Goal: Transaction & Acquisition: Purchase product/service

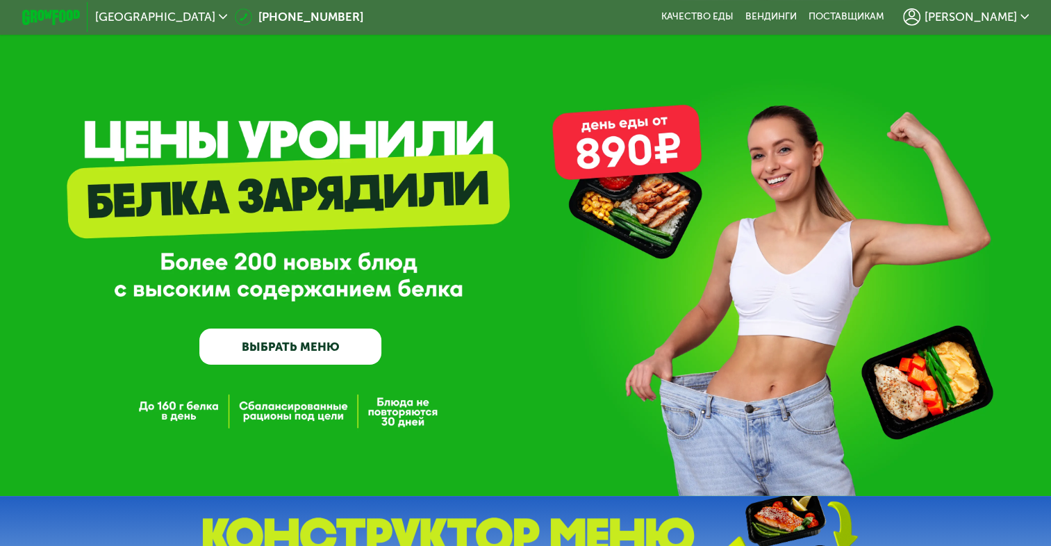
click at [988, 17] on span "[PERSON_NAME]" at bounding box center [970, 17] width 92 height 12
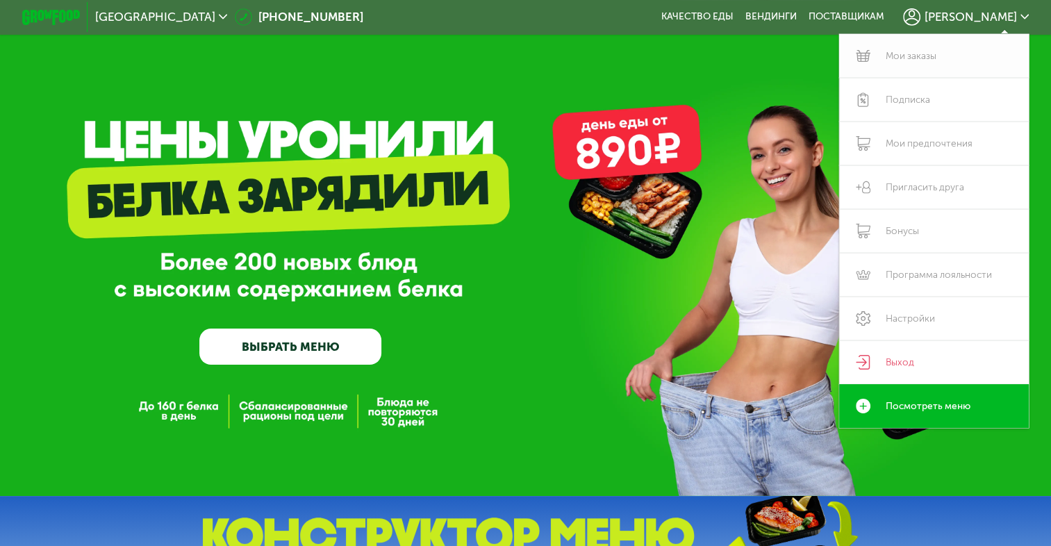
click at [926, 61] on link "Мои заказы" at bounding box center [934, 56] width 190 height 44
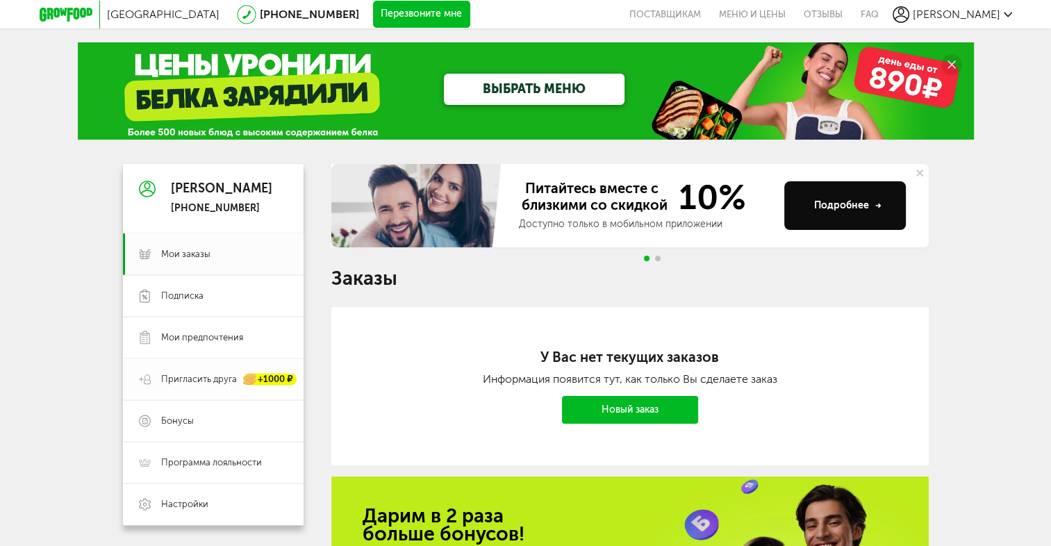
click at [216, 381] on span "Пригласить друга" at bounding box center [199, 379] width 76 height 13
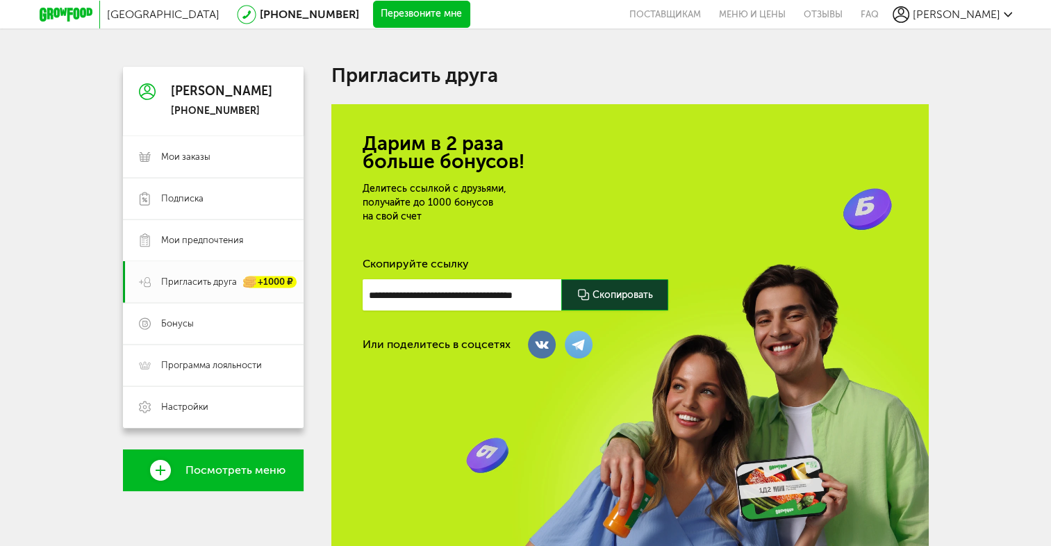
click at [981, 17] on span "[PERSON_NAME]" at bounding box center [957, 14] width 88 height 13
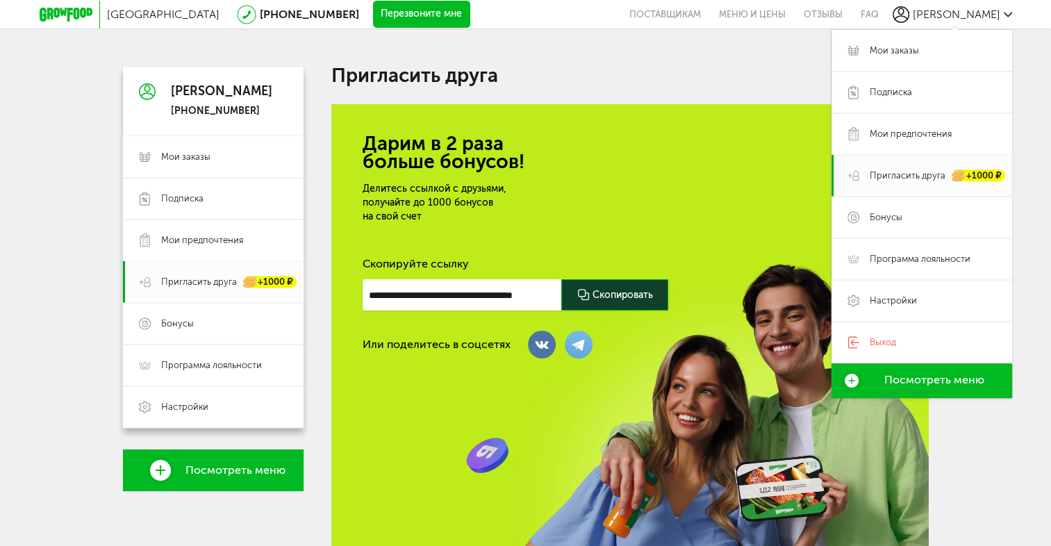
click at [909, 15] on use at bounding box center [900, 14] width 17 height 17
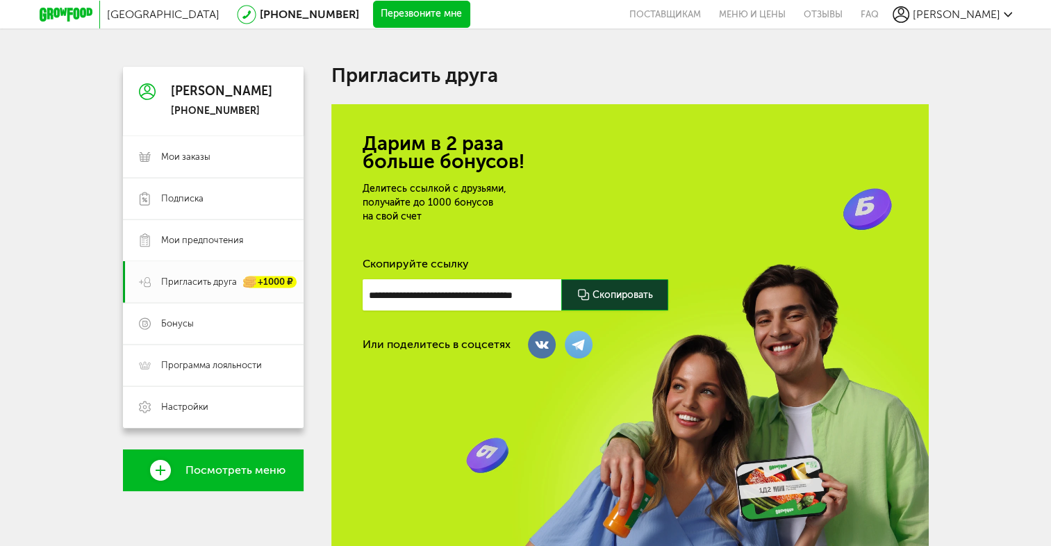
click at [72, 14] on icon at bounding box center [66, 15] width 53 height 14
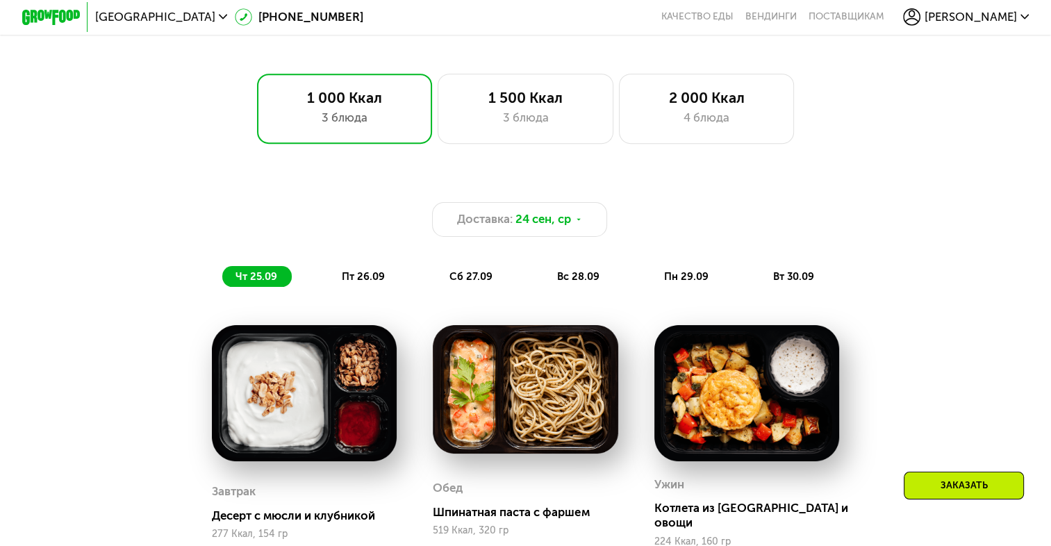
scroll to position [833, 0]
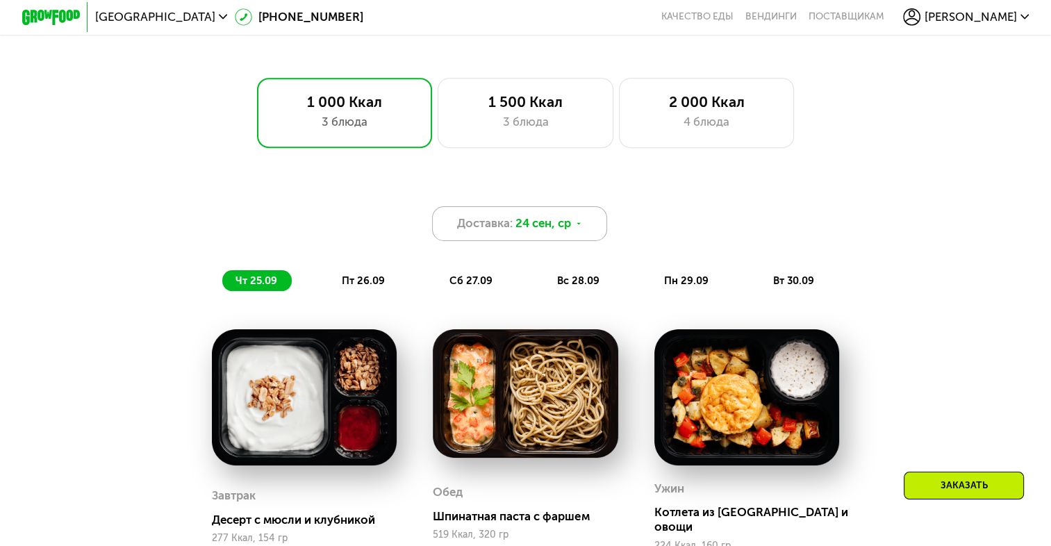
click at [563, 229] on span "24 сен, ср" at bounding box center [543, 223] width 56 height 17
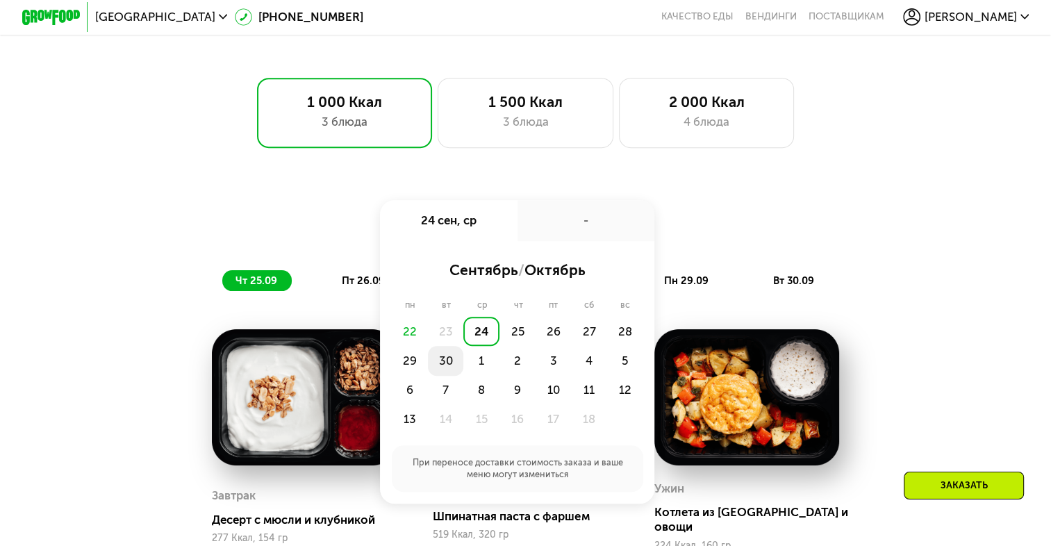
click at [449, 371] on div "30" at bounding box center [446, 360] width 36 height 29
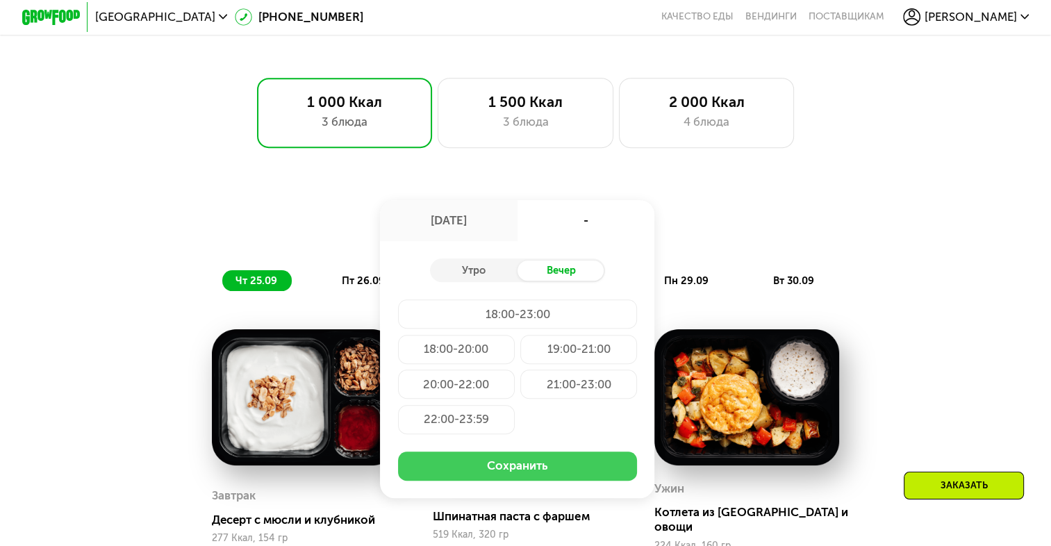
click at [536, 473] on button "Сохранить" at bounding box center [518, 465] width 240 height 29
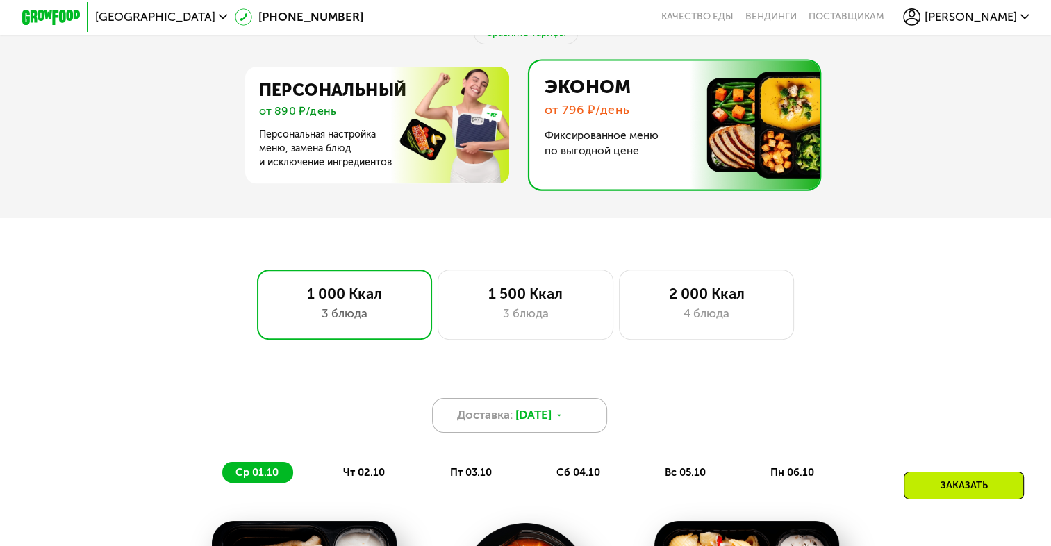
scroll to position [556, 0]
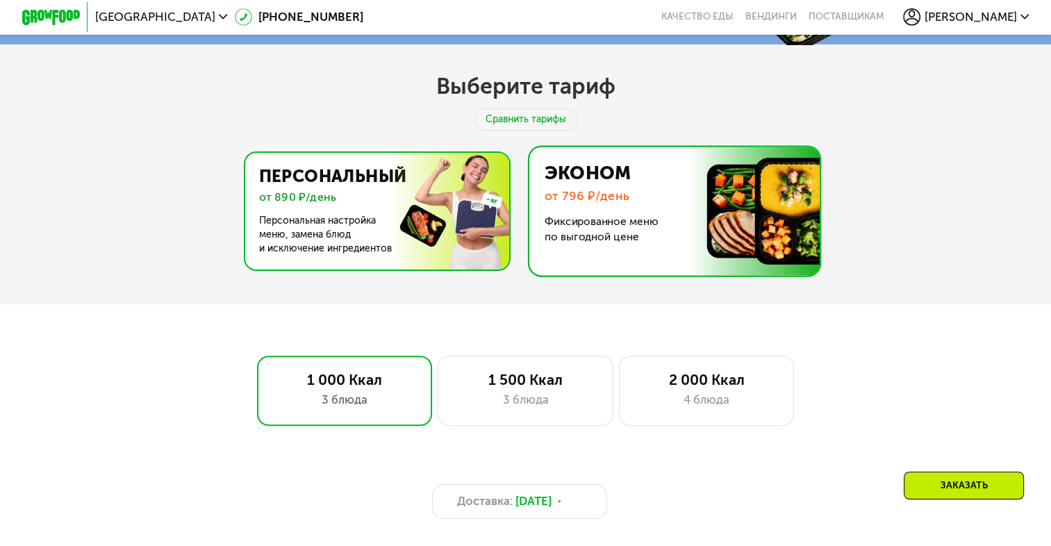
click at [421, 235] on img at bounding box center [373, 211] width 270 height 117
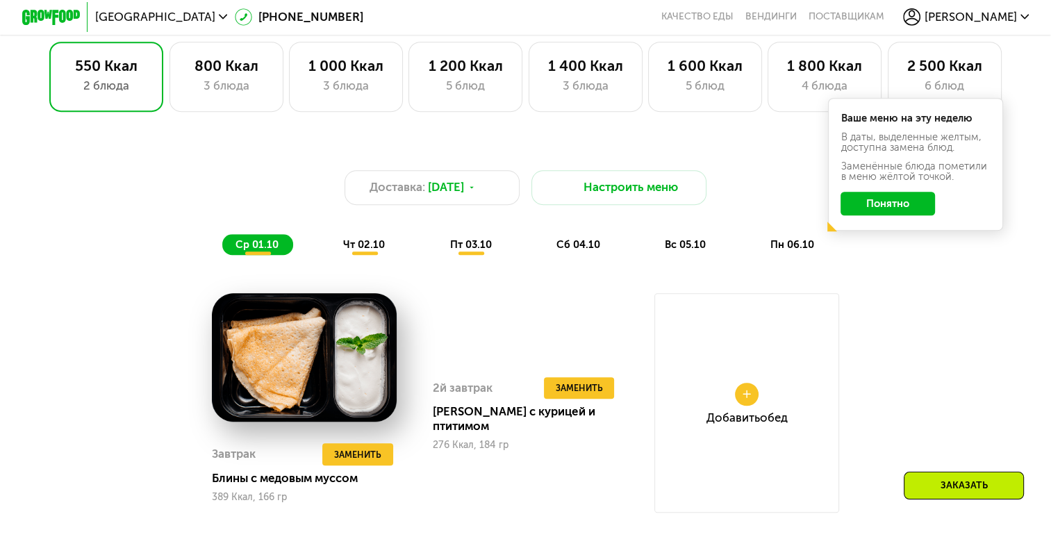
scroll to position [903, 0]
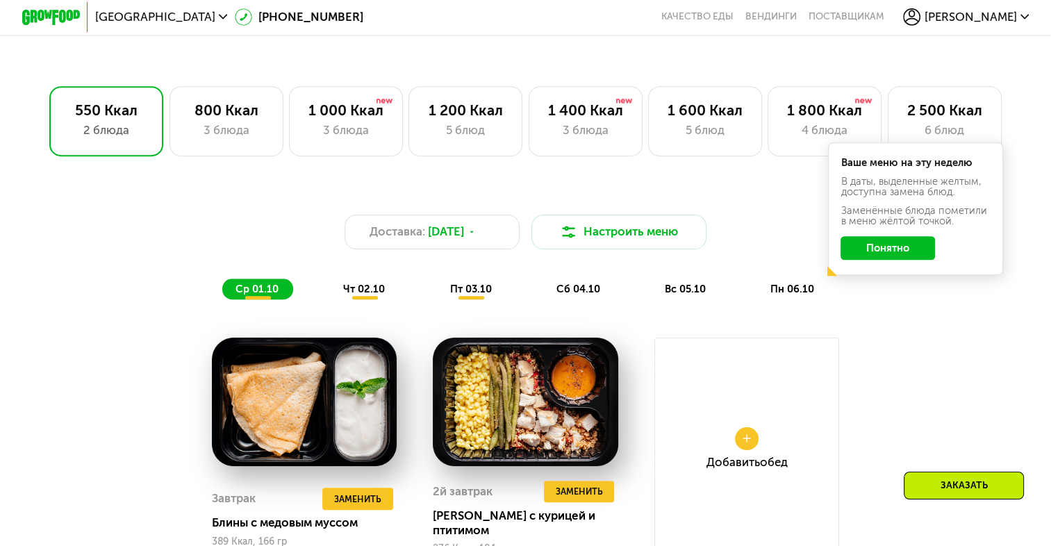
click at [381, 290] on span "чт 02.10" at bounding box center [364, 289] width 42 height 13
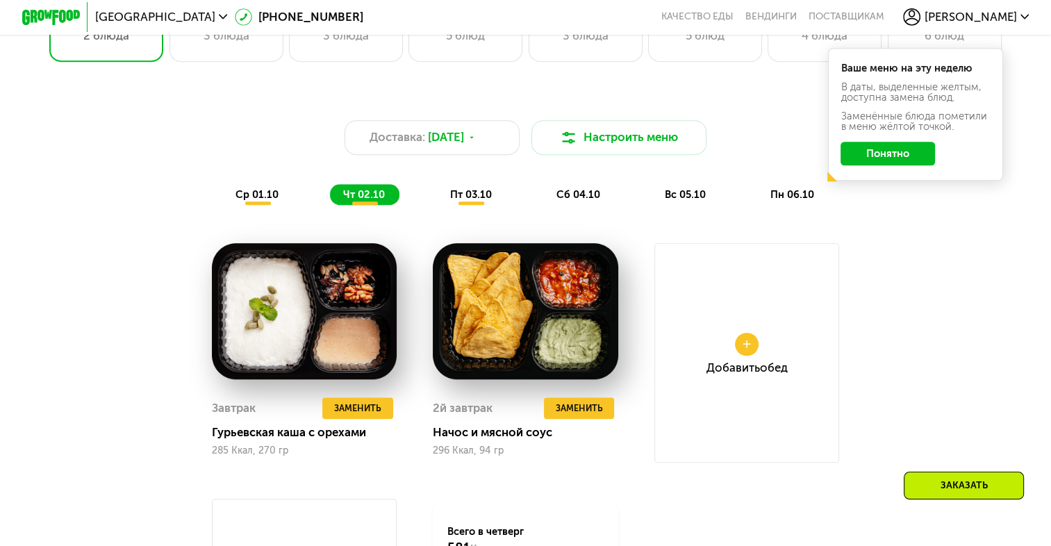
scroll to position [1042, 0]
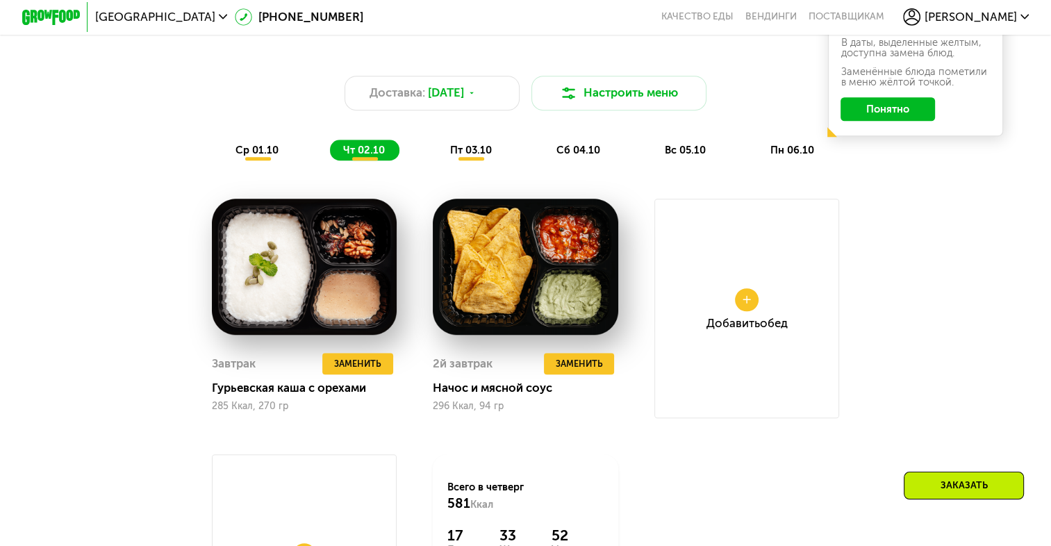
click at [474, 156] on span "пт 03.10" at bounding box center [470, 150] width 42 height 13
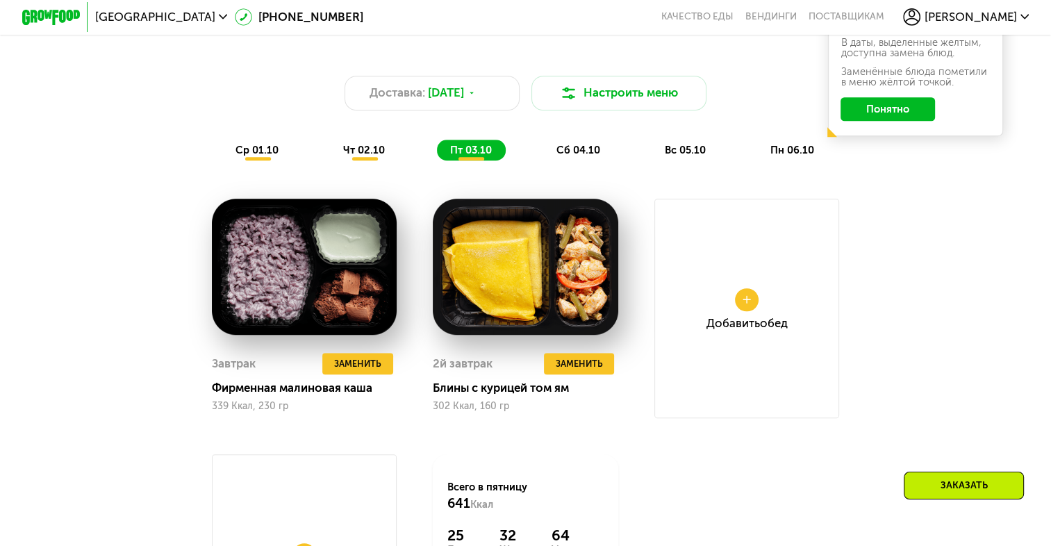
click at [553, 160] on div "сб 04.10" at bounding box center [579, 150] width 72 height 20
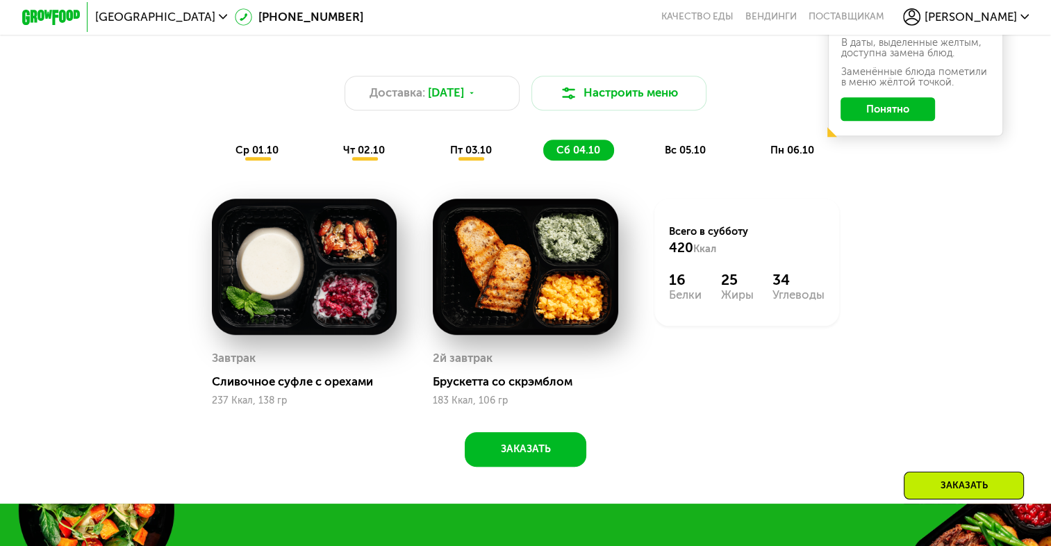
click at [246, 368] on div "Завтрак" at bounding box center [234, 358] width 44 height 22
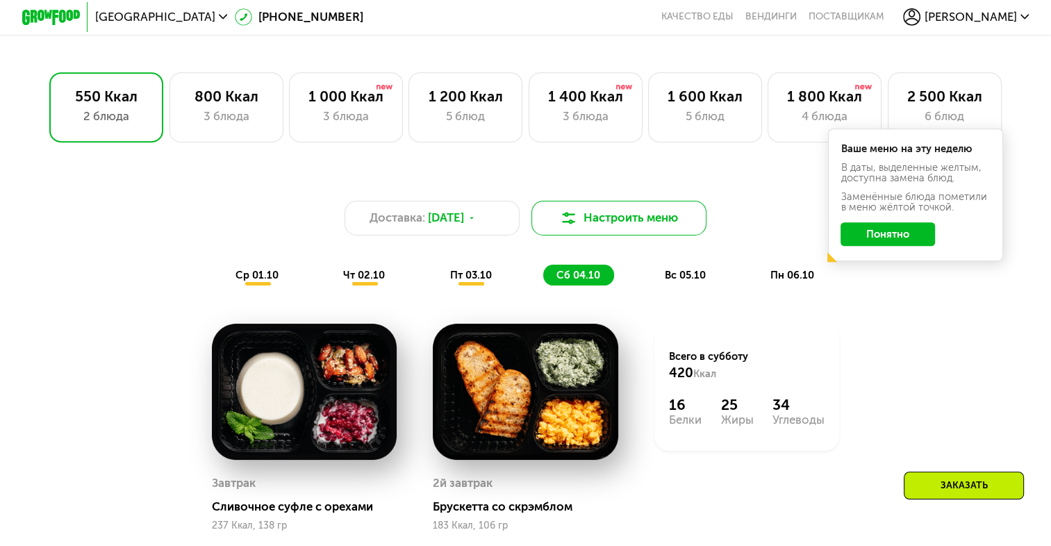
scroll to position [903, 0]
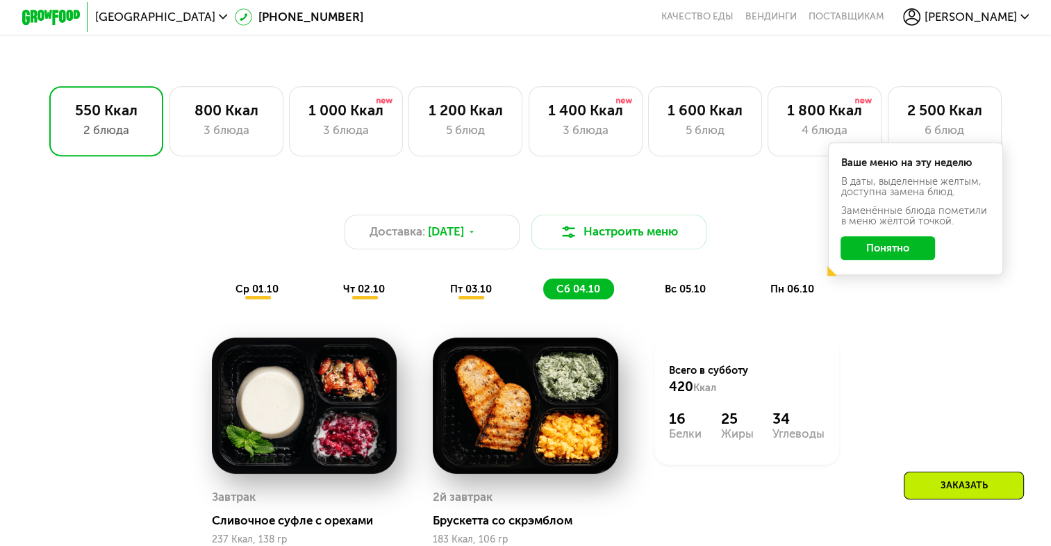
click at [876, 260] on button "Понятно" at bounding box center [887, 248] width 94 height 24
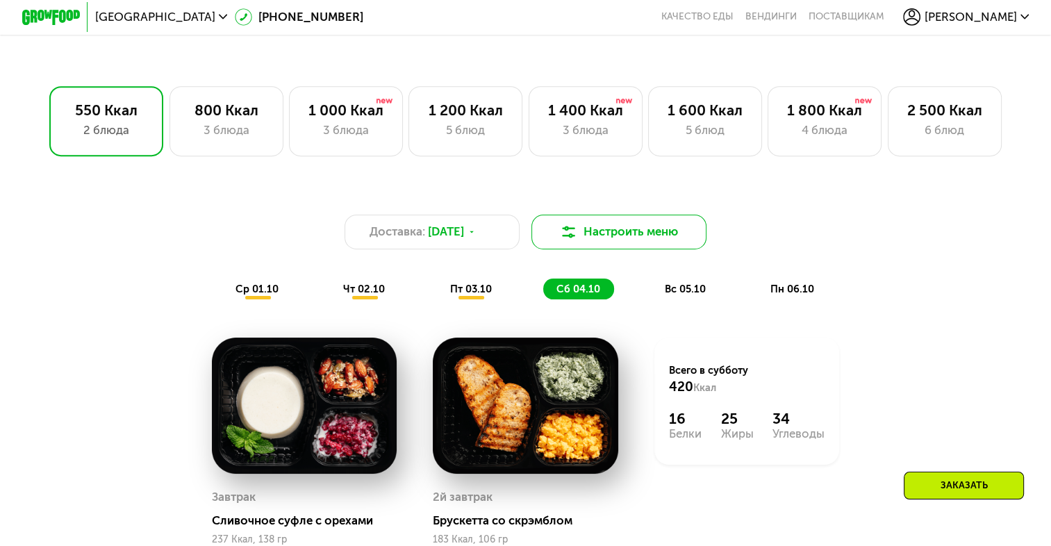
click at [645, 240] on button "Настроить меню" at bounding box center [618, 232] width 175 height 35
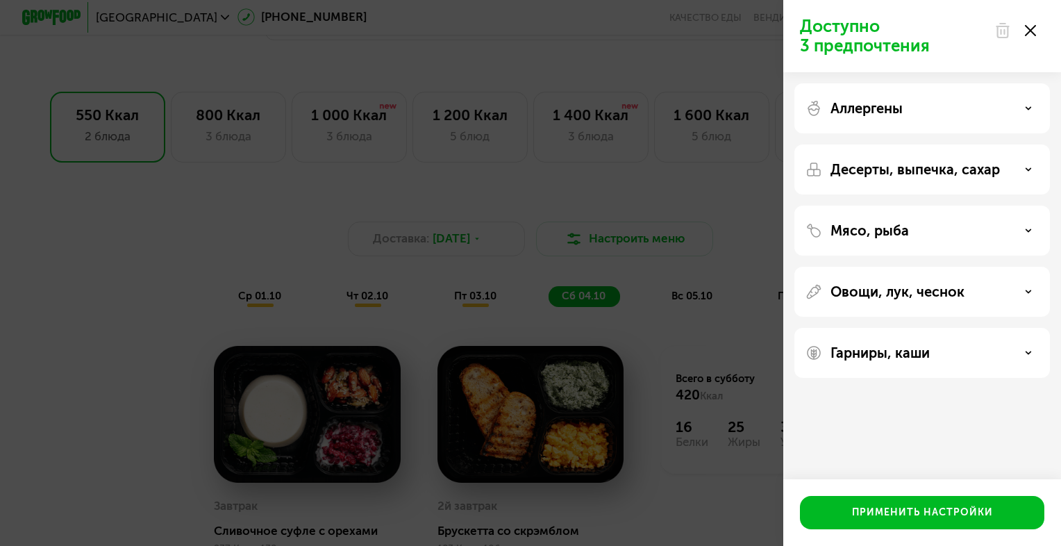
click at [733, 283] on div "Доступно 3 предпочтения Аллергены Десерты, выпечка, сахар Мясо, рыба Овощи, лук…" at bounding box center [530, 273] width 1061 height 546
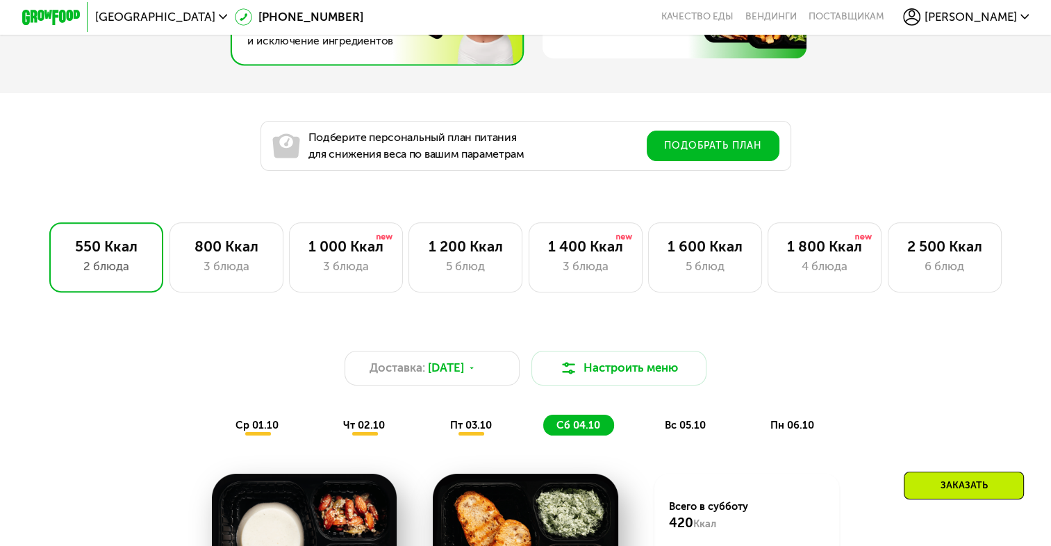
scroll to position [764, 0]
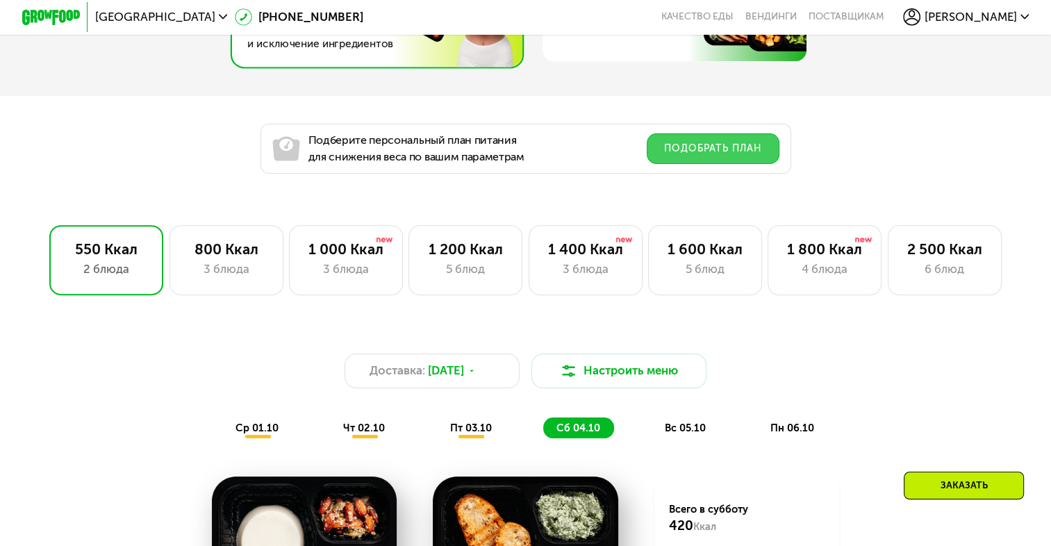
click at [728, 151] on button "Подобрать план" at bounding box center [713, 148] width 133 height 31
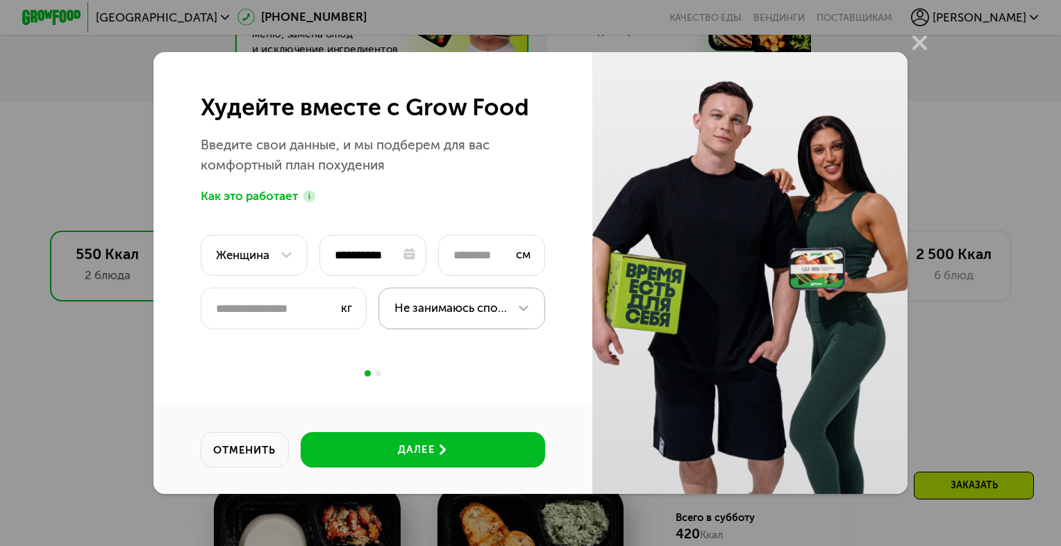
click at [452, 308] on div "Не занимаюсь спортом" at bounding box center [450, 307] width 113 height 17
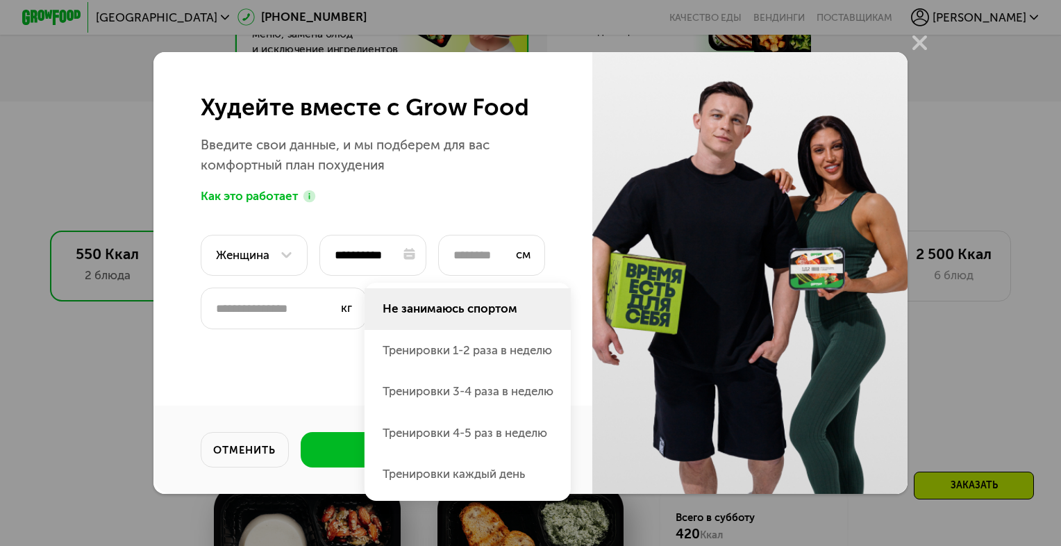
click at [450, 310] on li "Не занимаюсь спортом" at bounding box center [468, 308] width 206 height 41
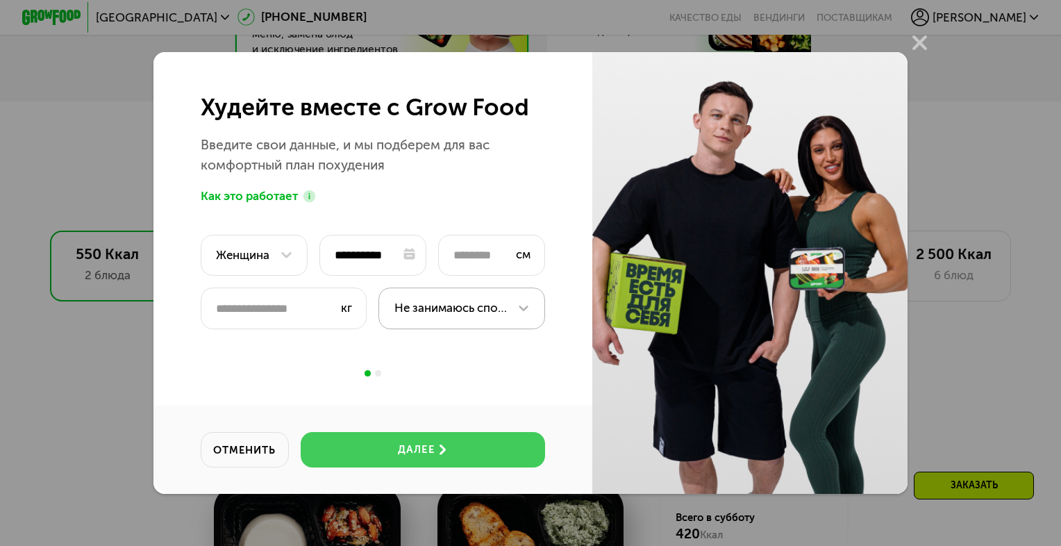
click at [435, 440] on button "далее" at bounding box center [423, 449] width 245 height 35
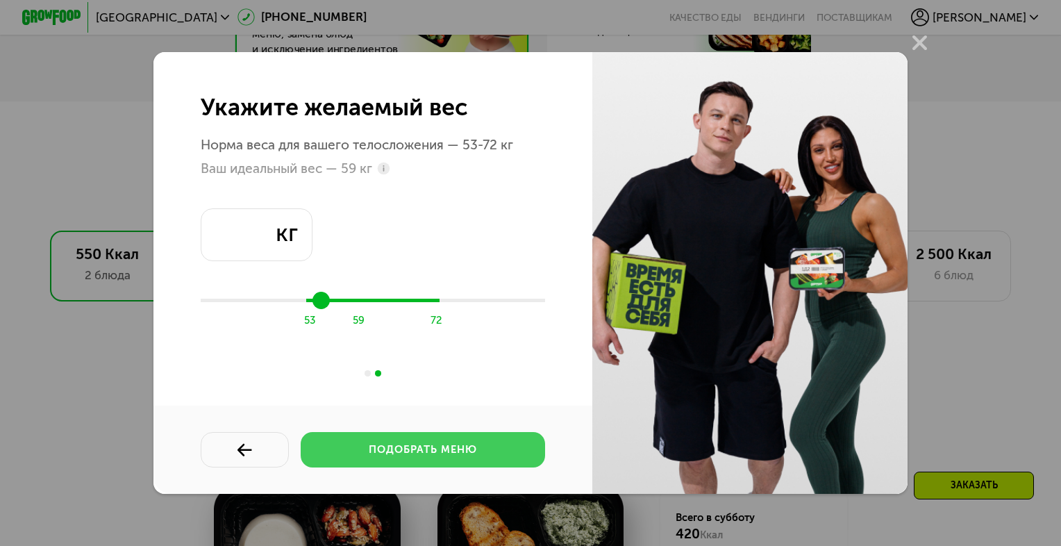
click at [381, 458] on button "подобрать меню" at bounding box center [423, 449] width 245 height 35
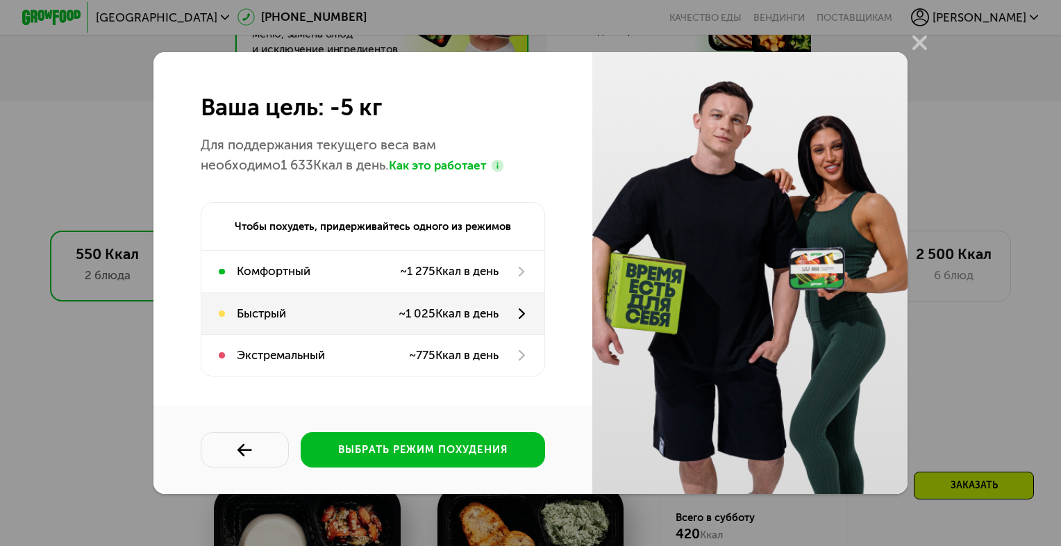
click at [466, 317] on div "~ 1 025 Ккал в день" at bounding box center [449, 313] width 100 height 17
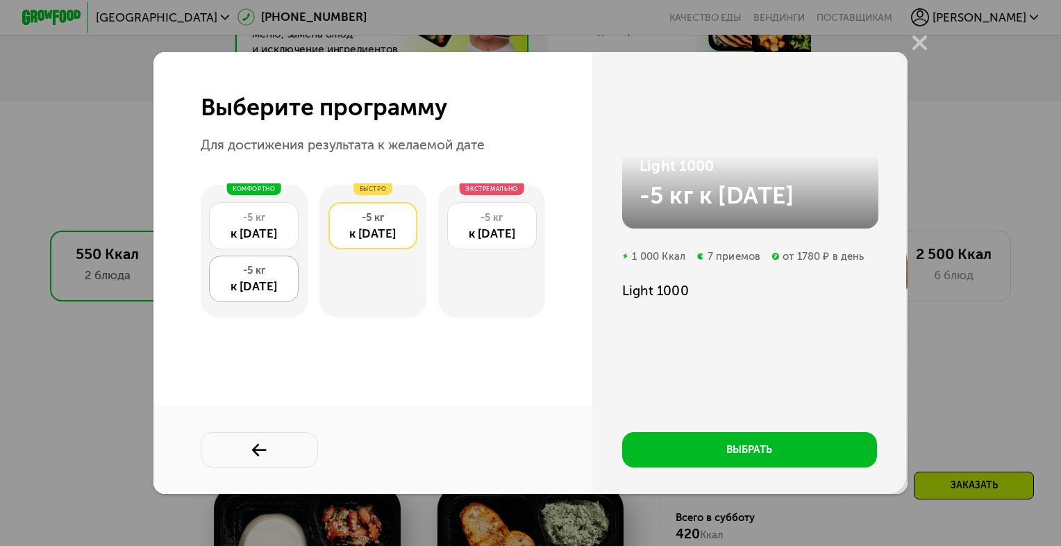
click at [281, 269] on div "-5 кг" at bounding box center [254, 270] width 74 height 15
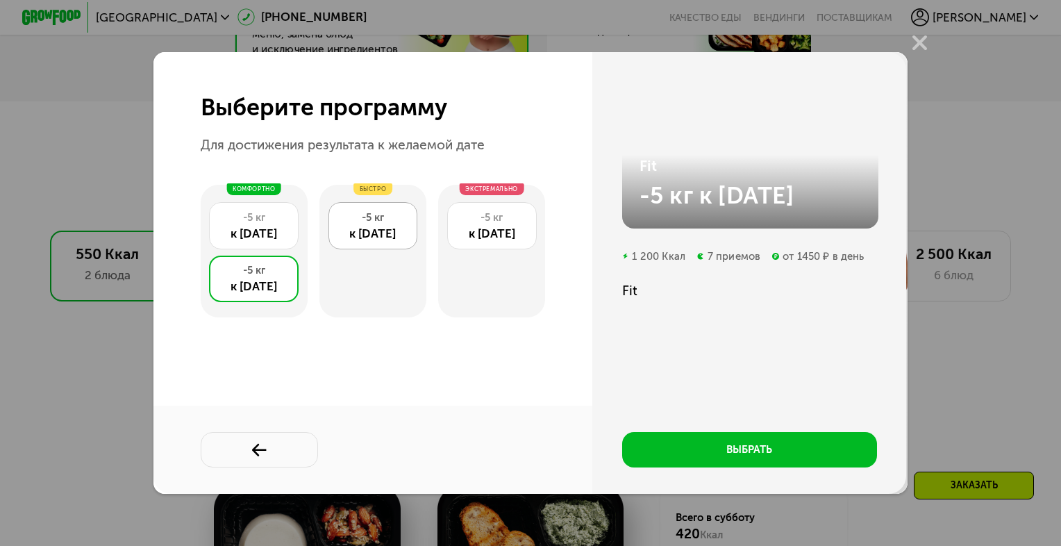
click at [360, 215] on div "-5 кг" at bounding box center [373, 217] width 74 height 15
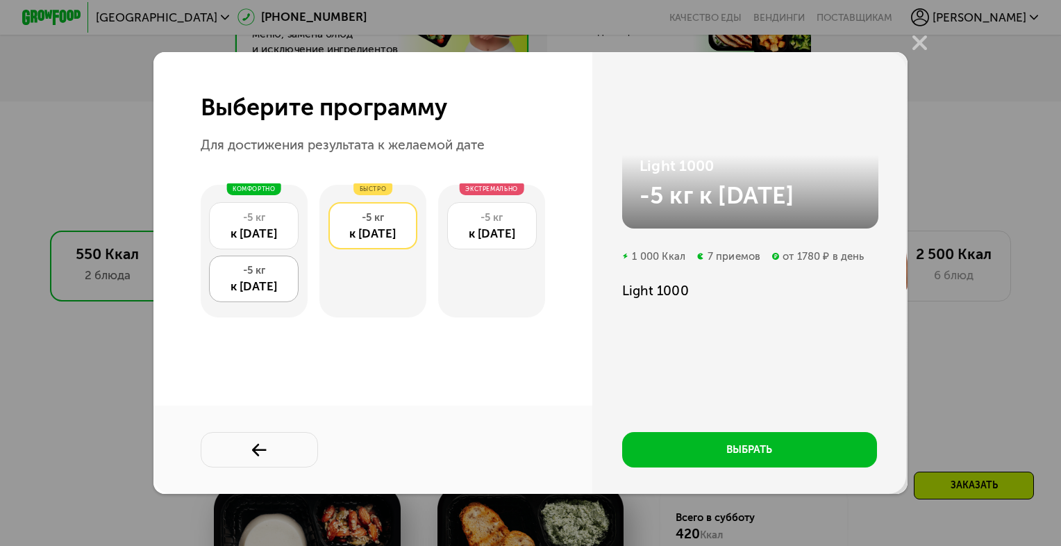
click at [257, 285] on div "к [DATE]" at bounding box center [254, 286] width 74 height 17
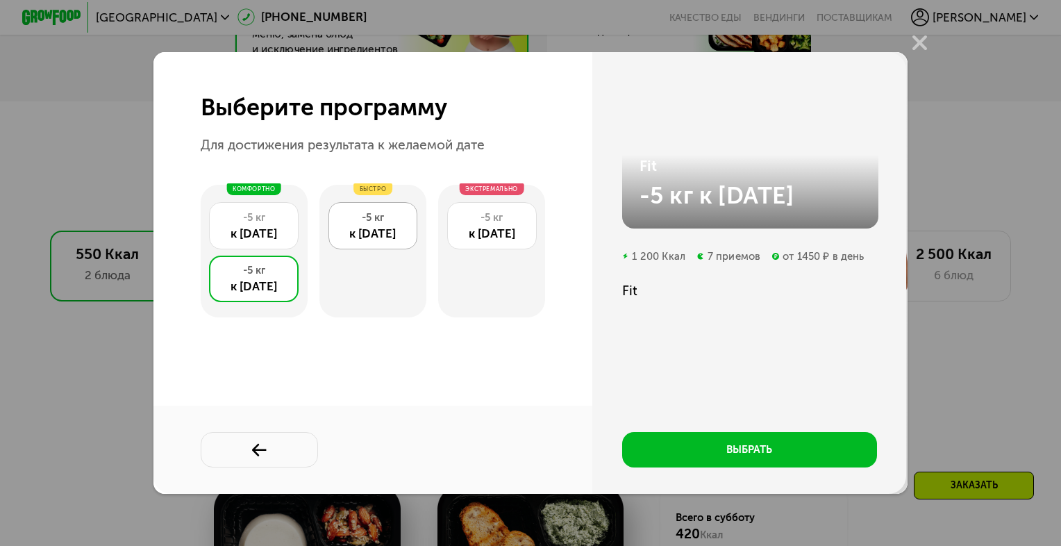
click at [363, 229] on div "к [DATE]" at bounding box center [373, 233] width 74 height 17
click at [273, 232] on div "к [DATE]" at bounding box center [254, 233] width 74 height 17
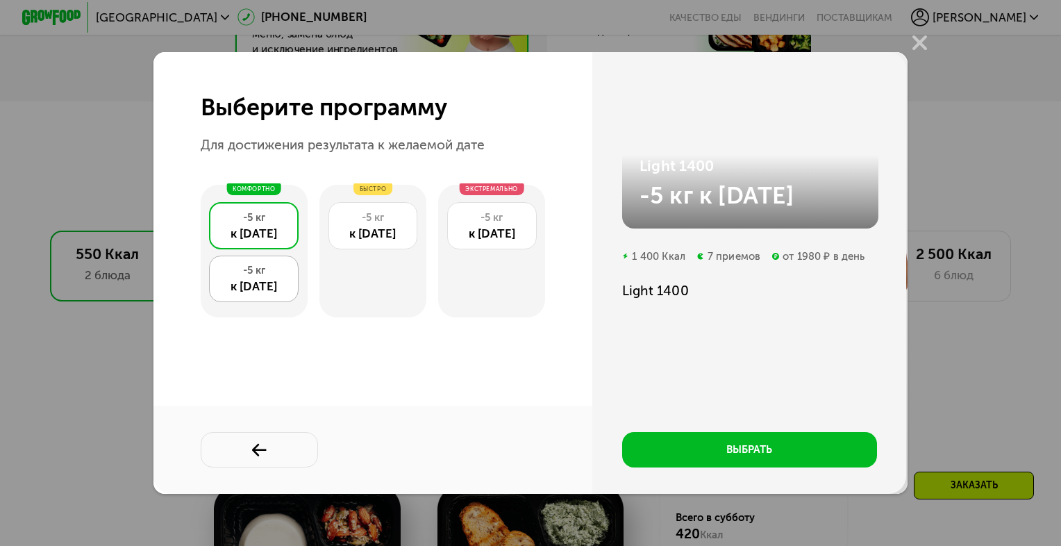
click at [258, 288] on div "к [DATE]" at bounding box center [254, 286] width 74 height 17
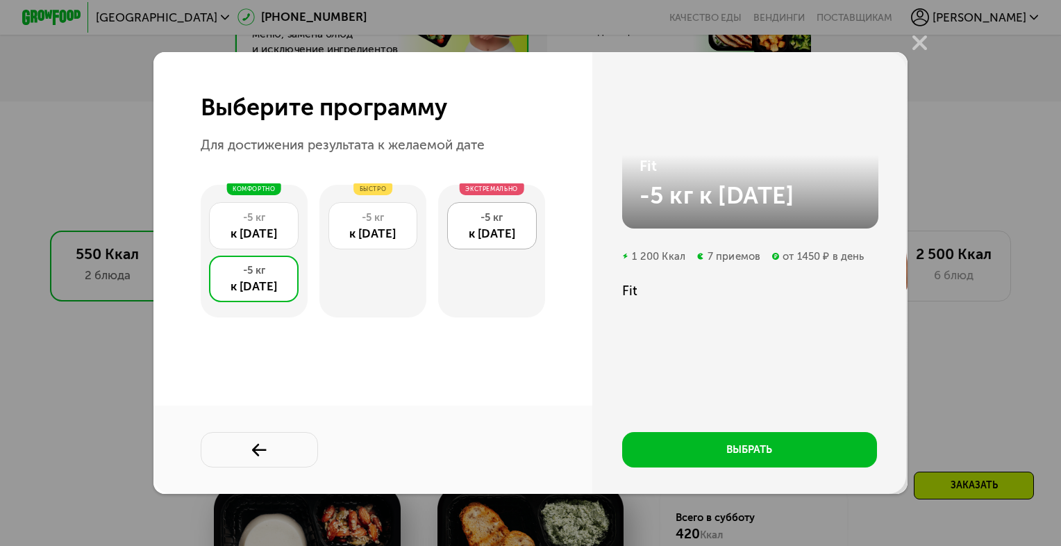
click at [465, 232] on div "к [DATE]" at bounding box center [492, 233] width 74 height 17
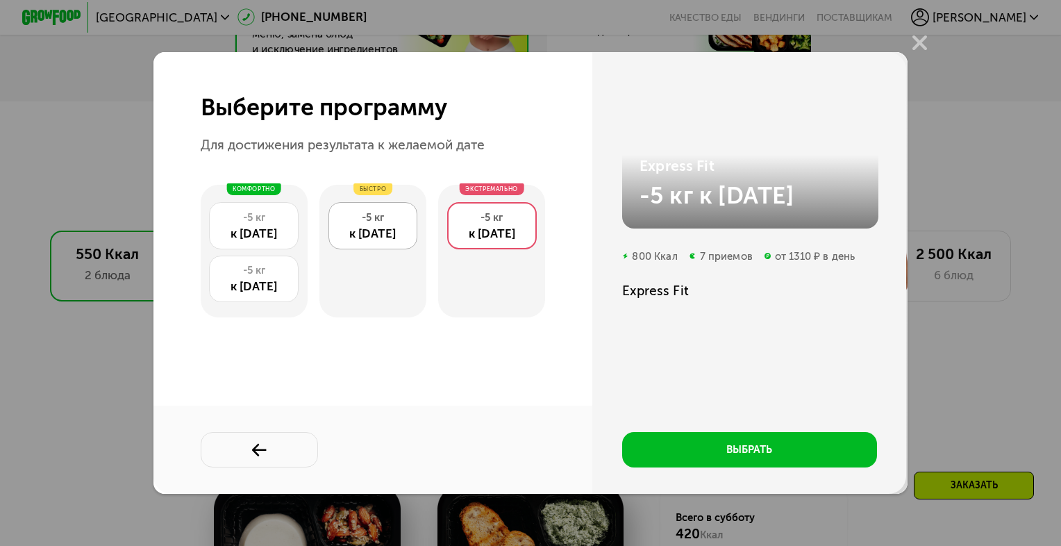
click at [379, 221] on div "-5 кг" at bounding box center [373, 217] width 74 height 15
click at [475, 226] on div "к [DATE]" at bounding box center [492, 233] width 74 height 17
click at [272, 279] on div "к [DATE]" at bounding box center [254, 286] width 74 height 17
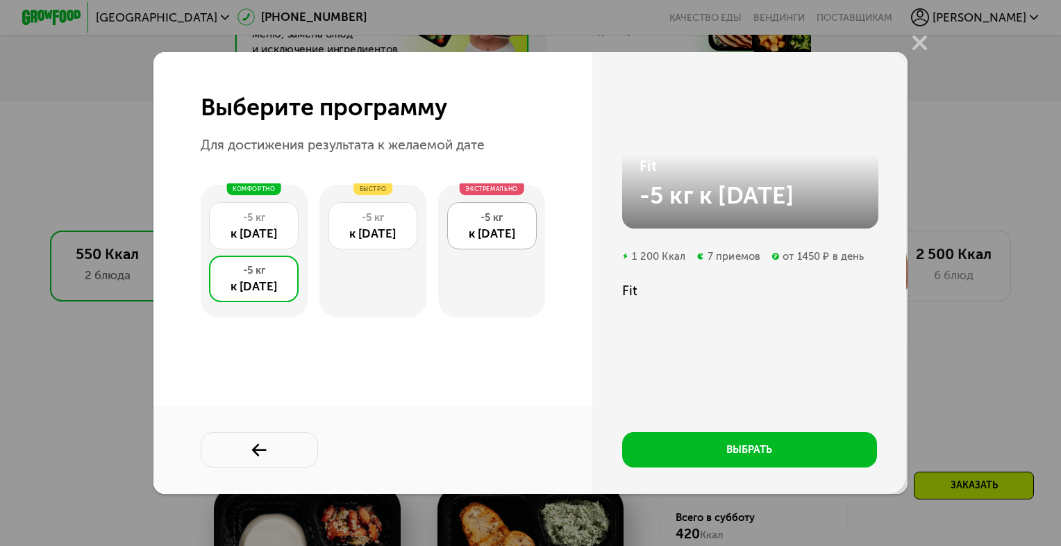
click at [499, 220] on div "-5 кг" at bounding box center [492, 217] width 74 height 15
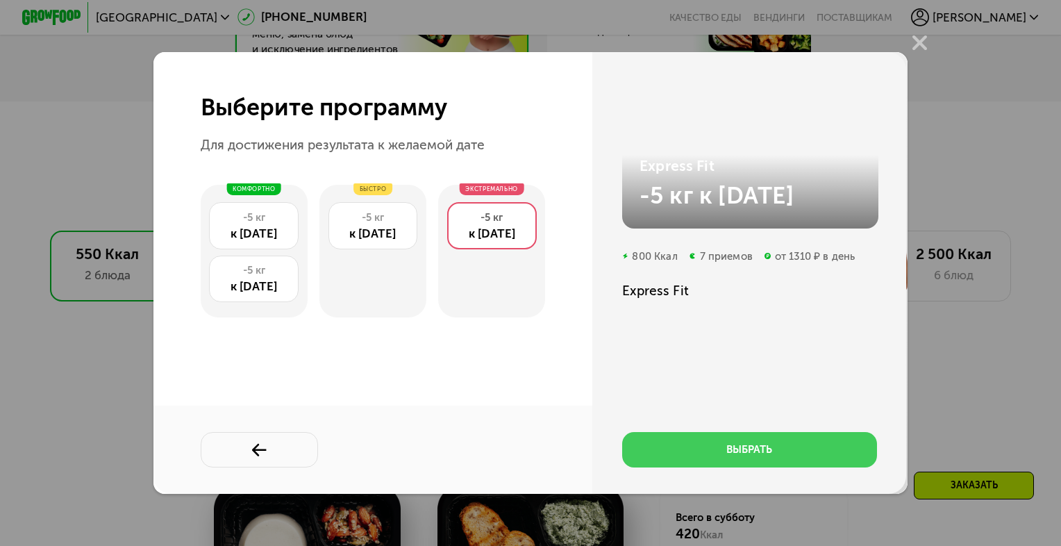
click at [718, 453] on button "выбрать" at bounding box center [749, 449] width 255 height 35
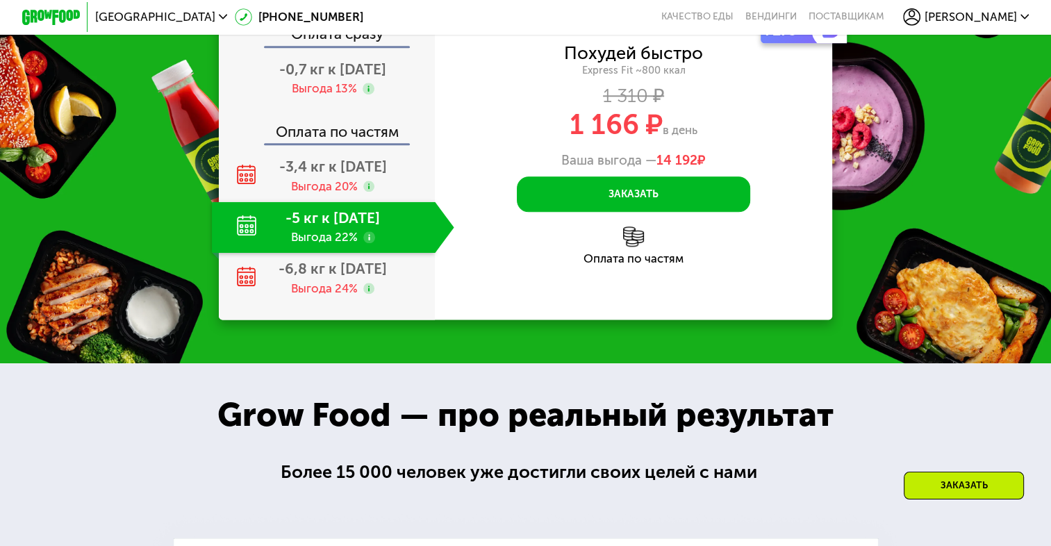
scroll to position [1667, 0]
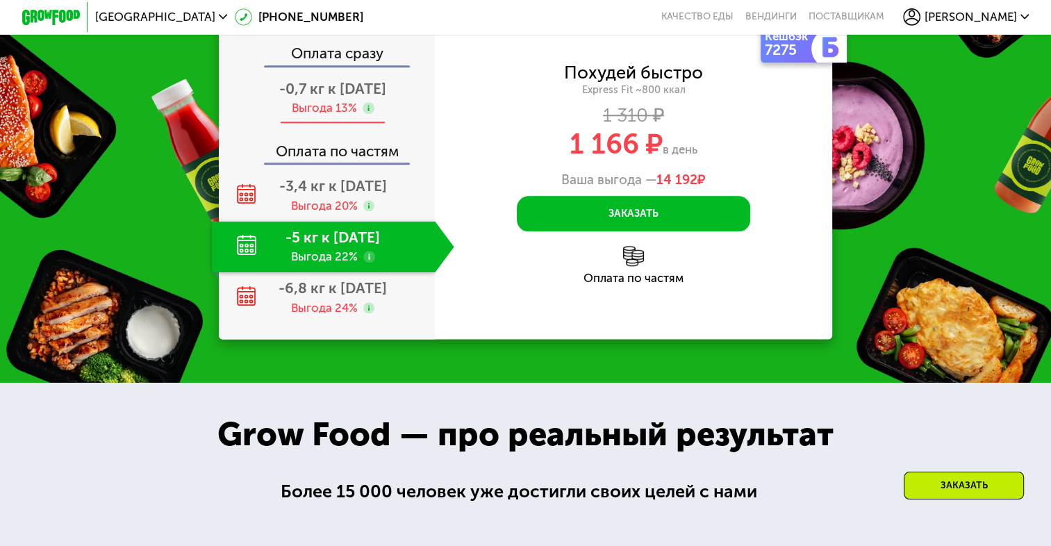
click at [352, 124] on div "-0,7 кг к [DATE] Выгода 13%" at bounding box center [333, 97] width 242 height 51
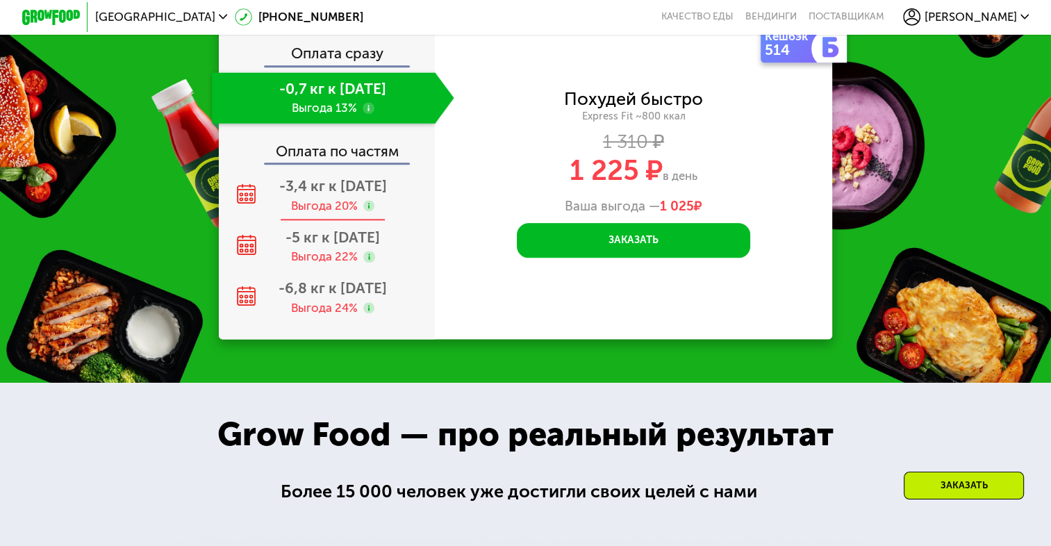
click at [344, 194] on span "-3,4 кг к [DATE]" at bounding box center [333, 185] width 108 height 17
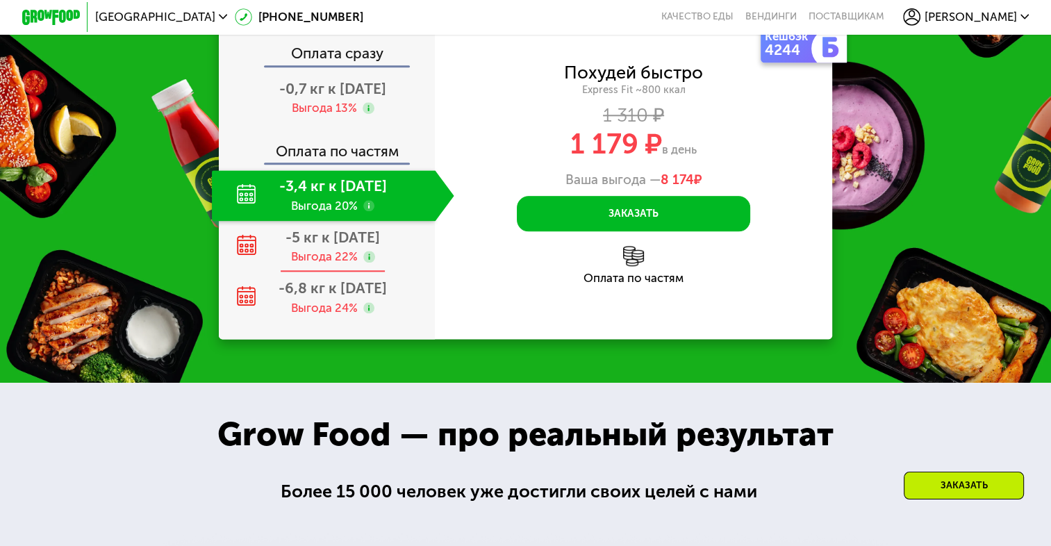
click at [346, 246] on span "-5 кг к [DATE]" at bounding box center [332, 237] width 94 height 17
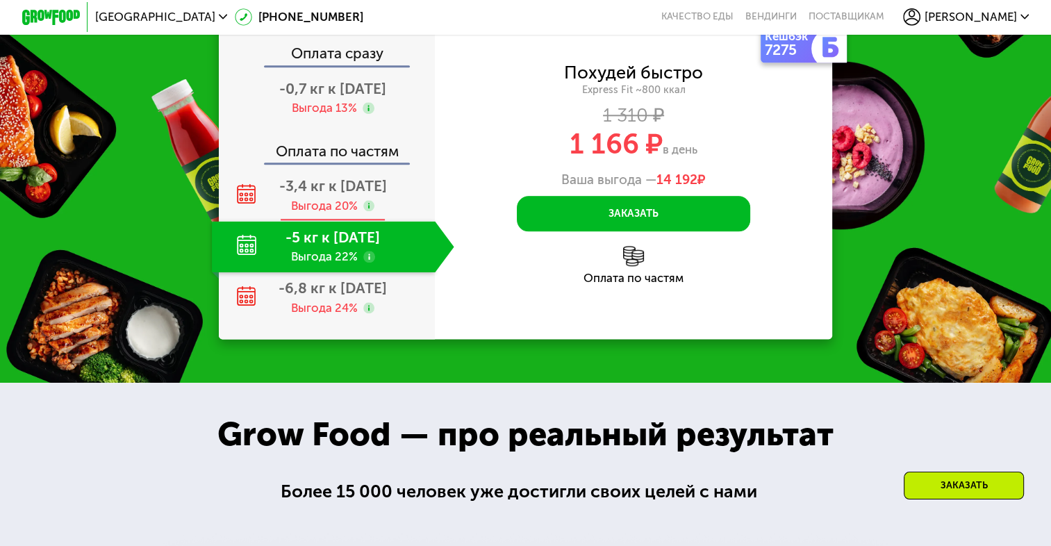
click at [341, 194] on span "-3,4 кг к [DATE]" at bounding box center [333, 185] width 108 height 17
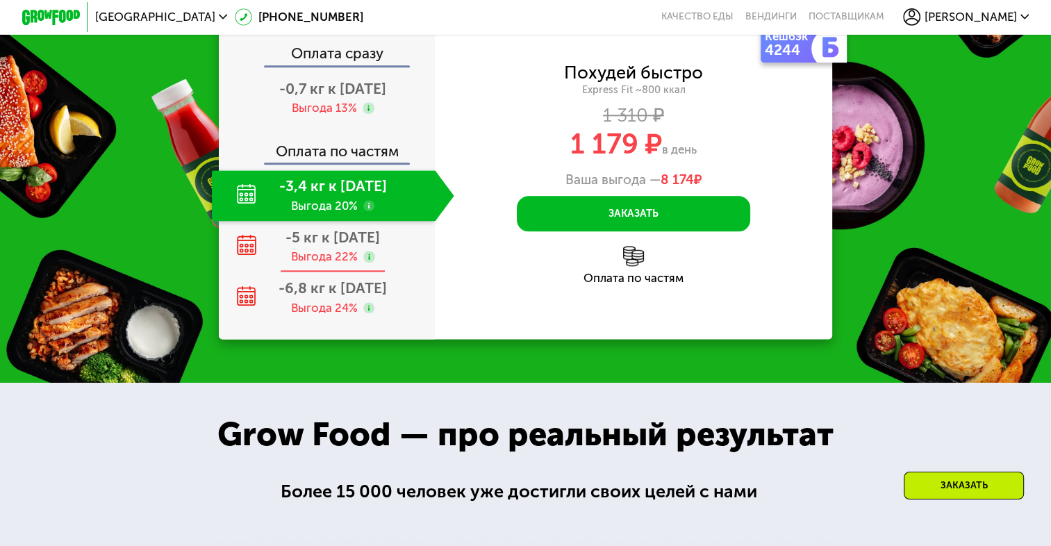
click at [330, 246] on span "-5 кг к [DATE]" at bounding box center [332, 237] width 94 height 17
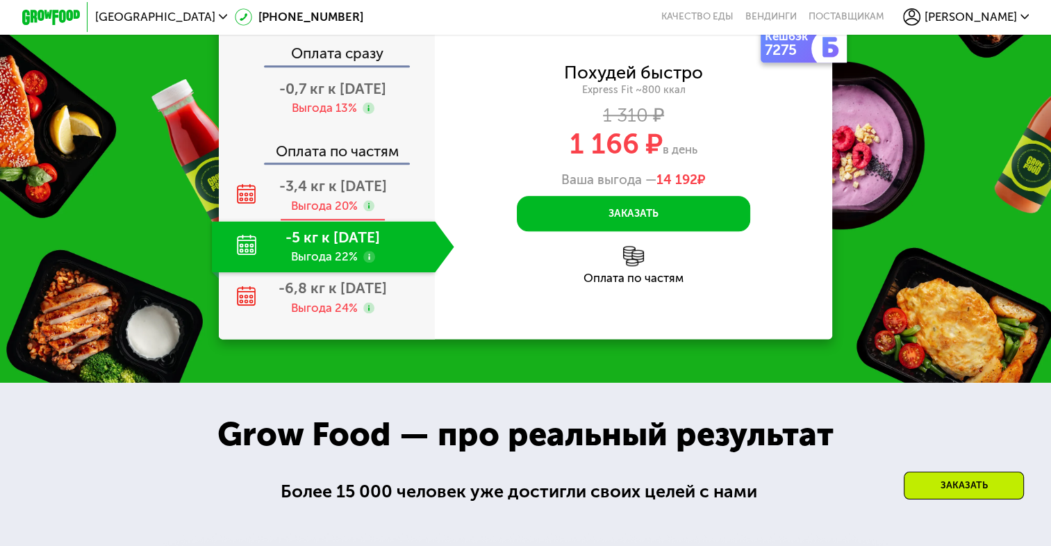
click at [340, 194] on span "-3,4 кг к [DATE]" at bounding box center [333, 185] width 108 height 17
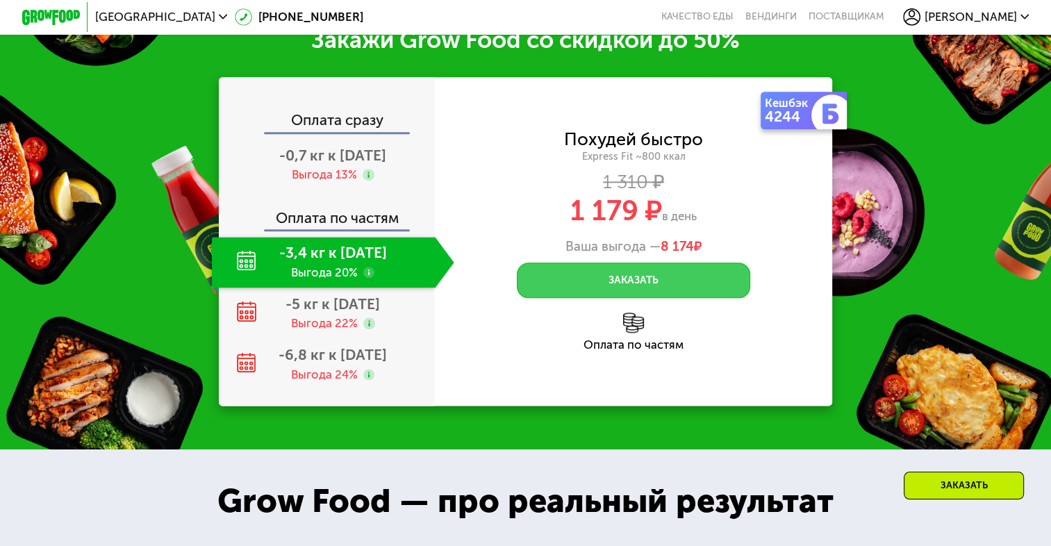
scroll to position [1597, 0]
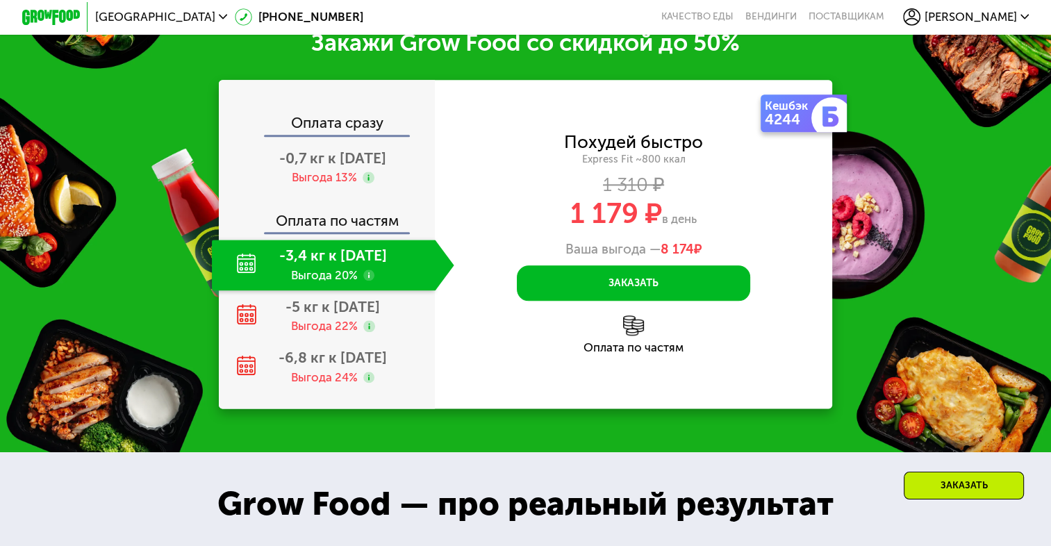
click at [632, 335] on img at bounding box center [633, 325] width 20 height 20
click at [632, 354] on div "Оплата по частям" at bounding box center [633, 348] width 397 height 12
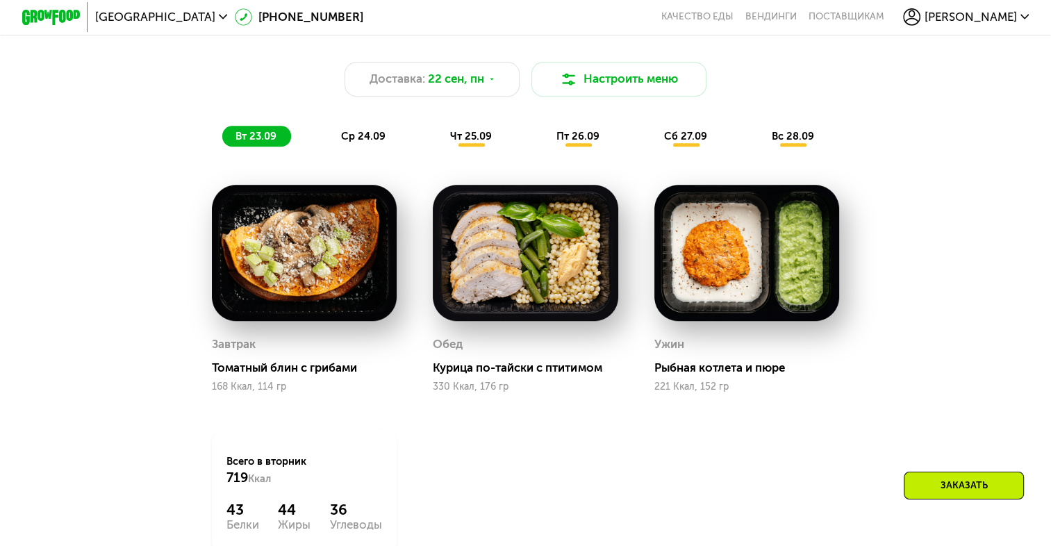
scroll to position [1111, 0]
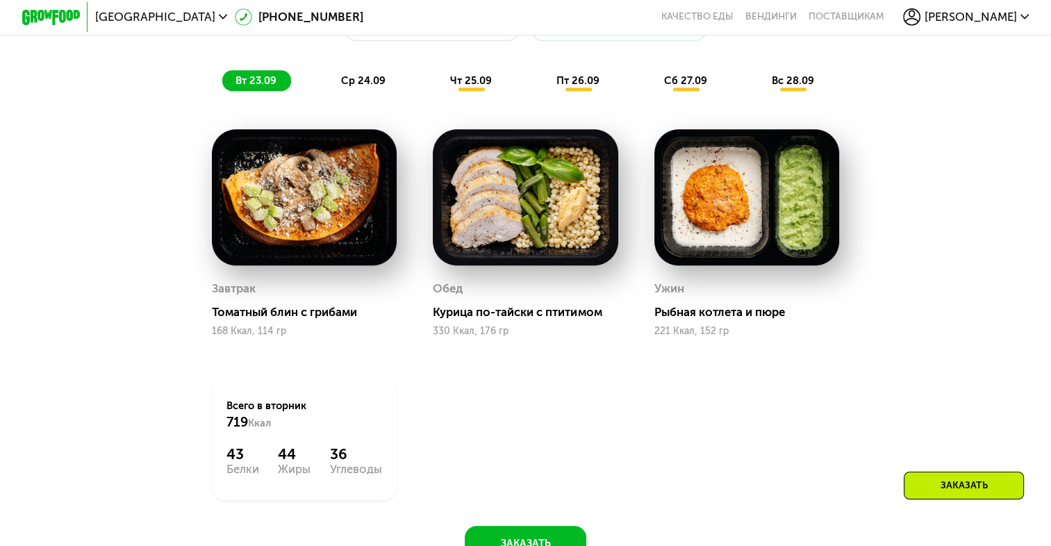
click at [366, 87] on span "ср 24.09" at bounding box center [363, 80] width 44 height 13
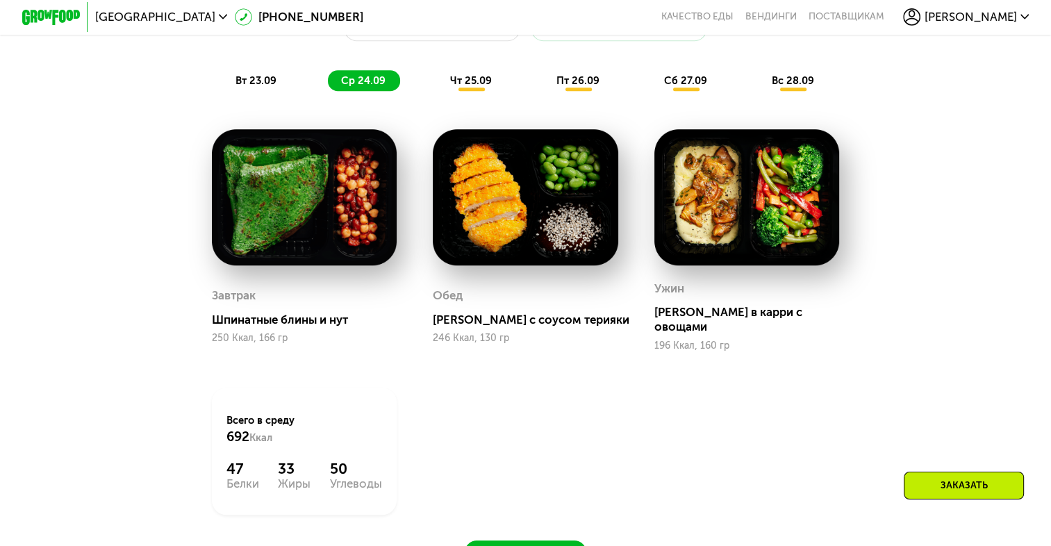
click at [465, 83] on div "чт 25.09" at bounding box center [471, 80] width 69 height 20
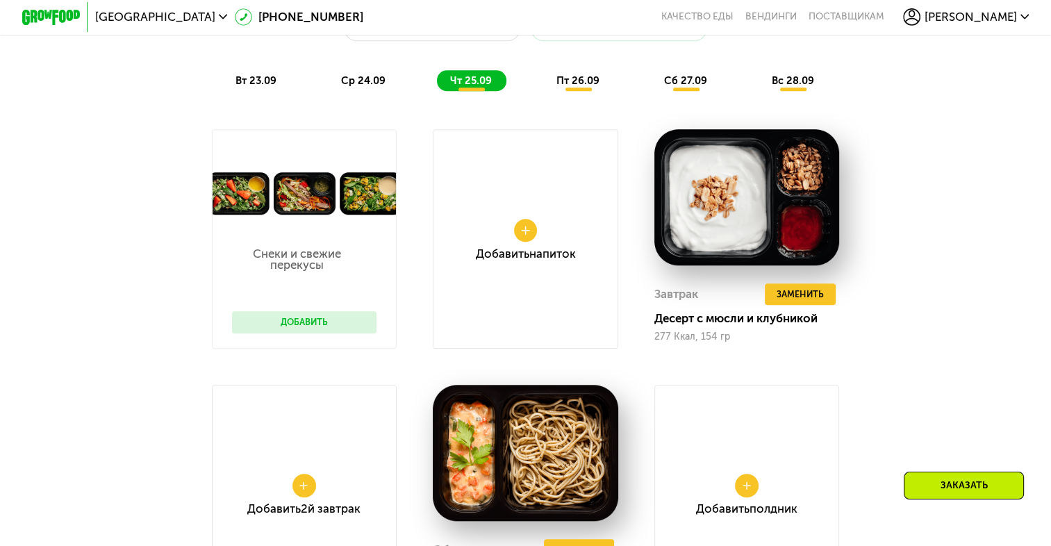
click at [557, 87] on span "пт 26.09" at bounding box center [577, 80] width 43 height 13
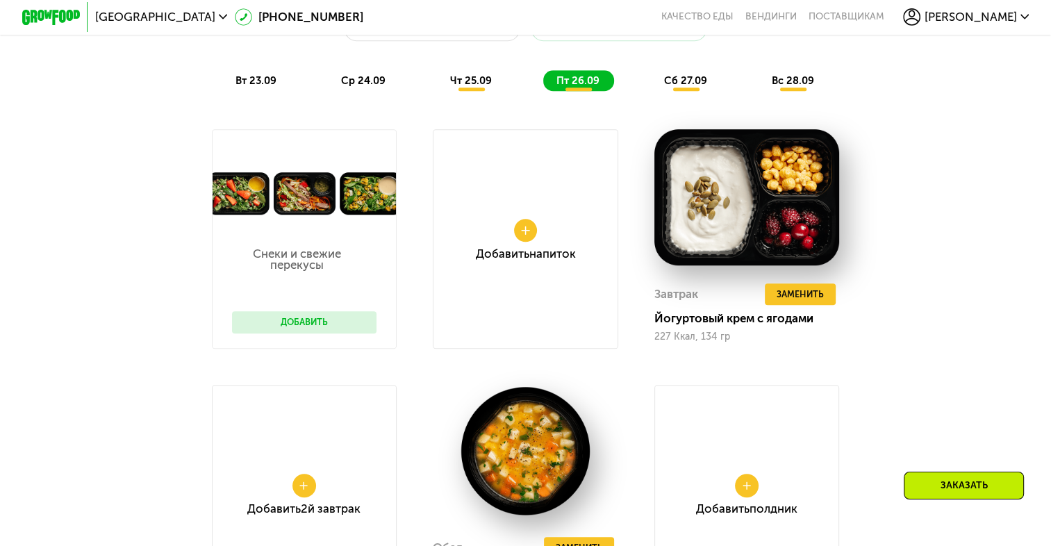
click at [655, 79] on div "вт 23.09 ср 24.09 чт 25.09 пт 26.09 сб 27.09 вс 28.09" at bounding box center [525, 80] width 606 height 20
click at [672, 80] on div "сб 27.09" at bounding box center [686, 80] width 71 height 20
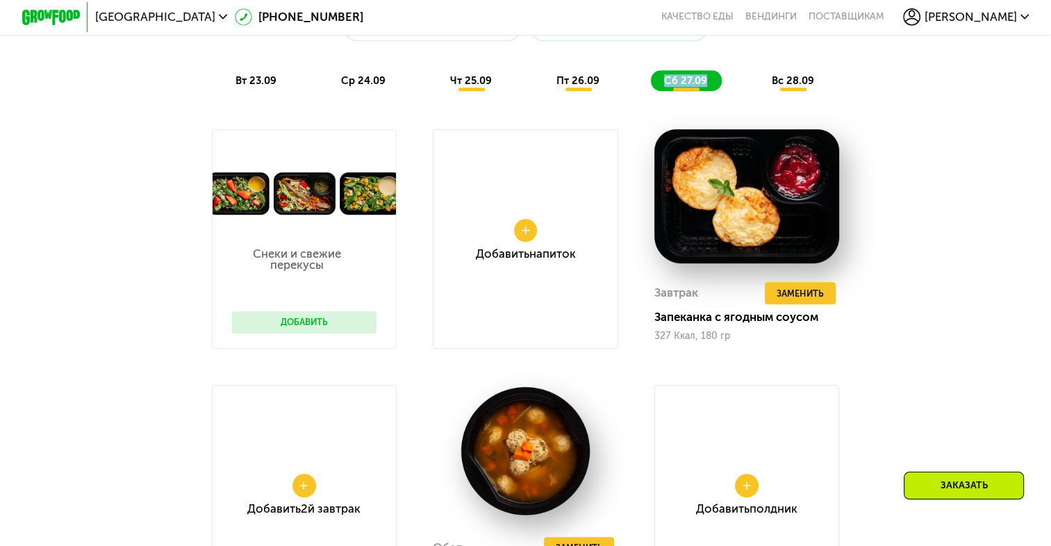
drag, startPoint x: 705, startPoint y: 88, endPoint x: 643, endPoint y: 89, distance: 61.8
click at [643, 89] on div "вт 23.09 ср 24.09 чт 25.09 пт 26.09 сб 27.09 вс 28.09" at bounding box center [525, 80] width 606 height 20
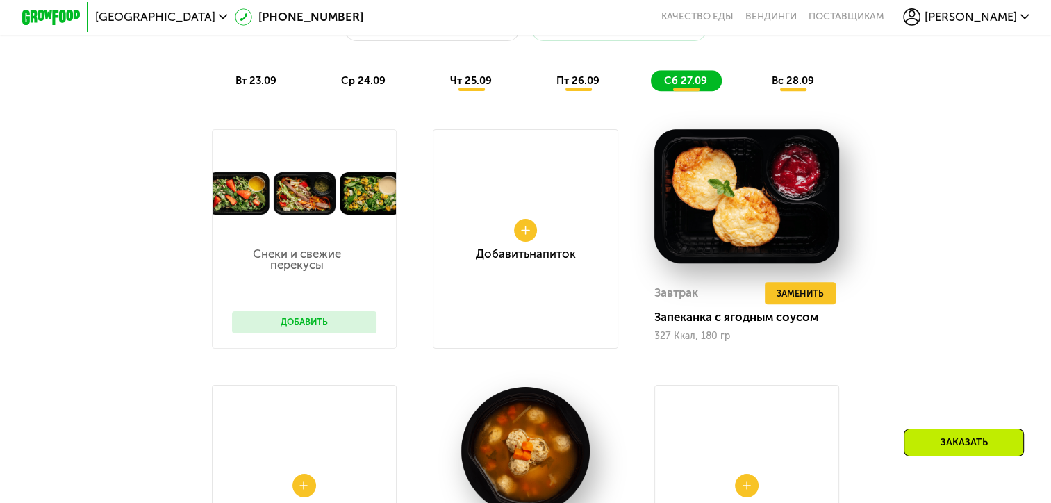
click at [800, 87] on span "вс 28.09" at bounding box center [793, 80] width 42 height 13
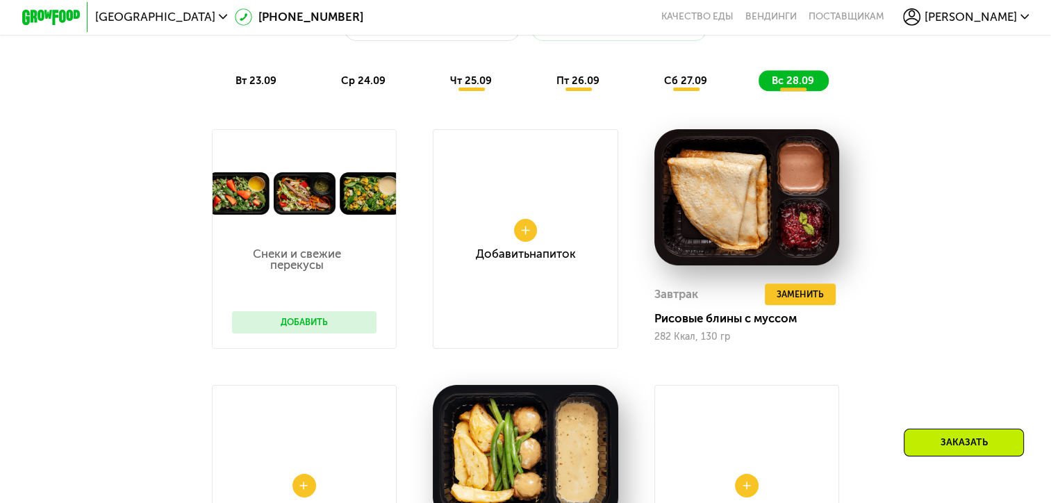
click at [933, 124] on div "Доставка: [DATE] Настроить меню вт 23.09 ср 24.09 чт 25.09 пт 26.09 сб 27.09 вс…" at bounding box center [525, 441] width 899 height 934
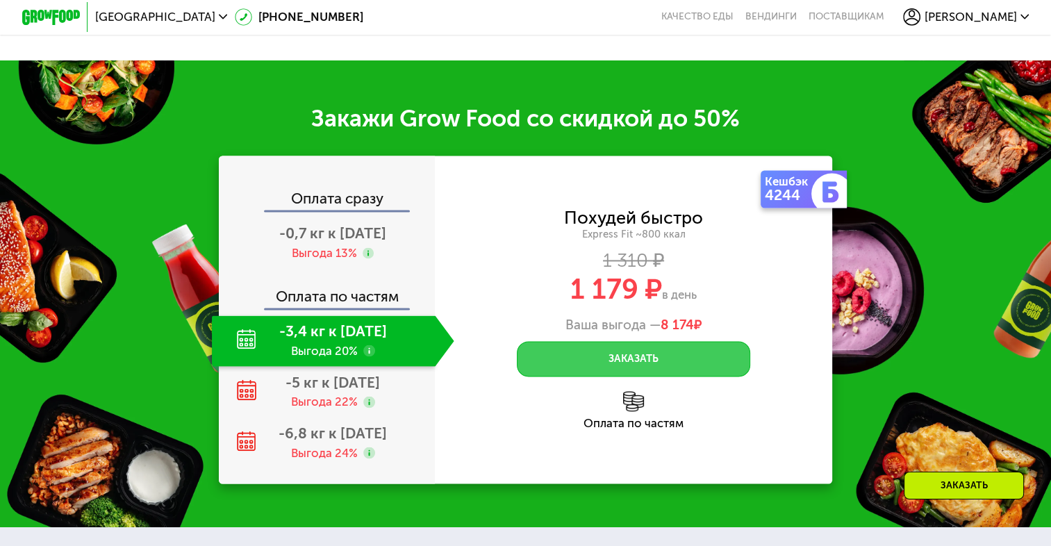
scroll to position [2084, 0]
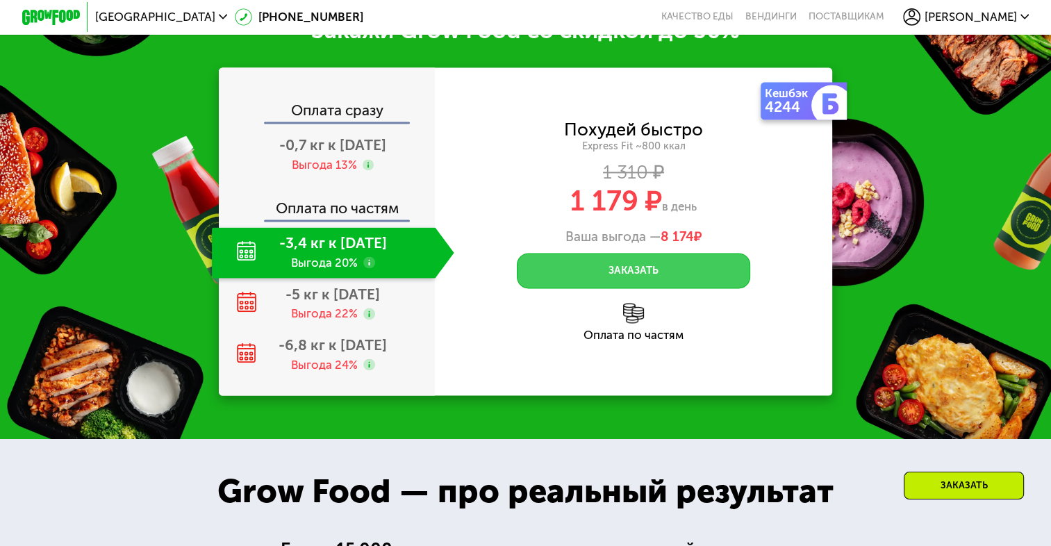
click at [604, 288] on button "Заказать" at bounding box center [633, 270] width 233 height 35
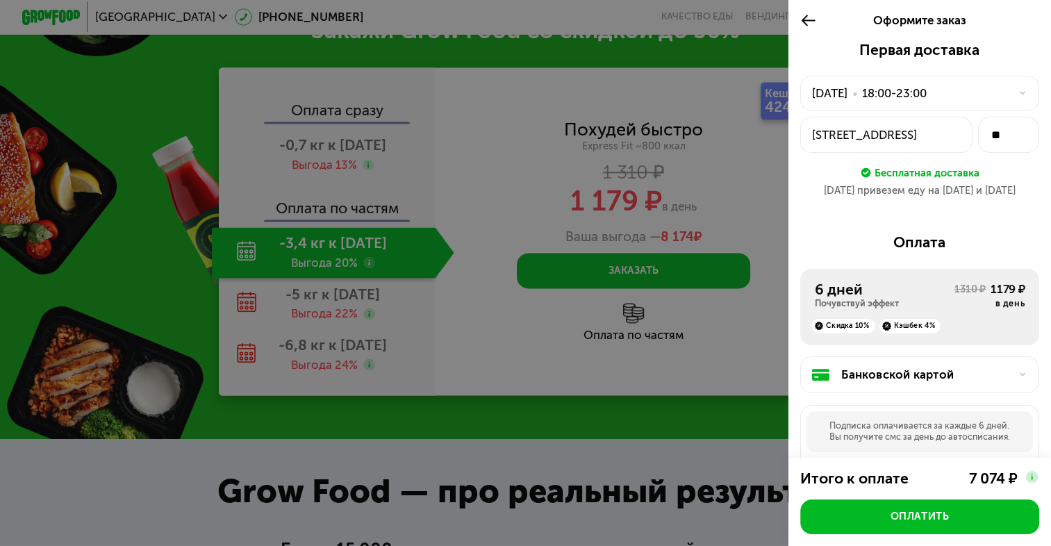
click at [956, 88] on div "[DATE] • 18:00-23:00" at bounding box center [910, 93] width 197 height 17
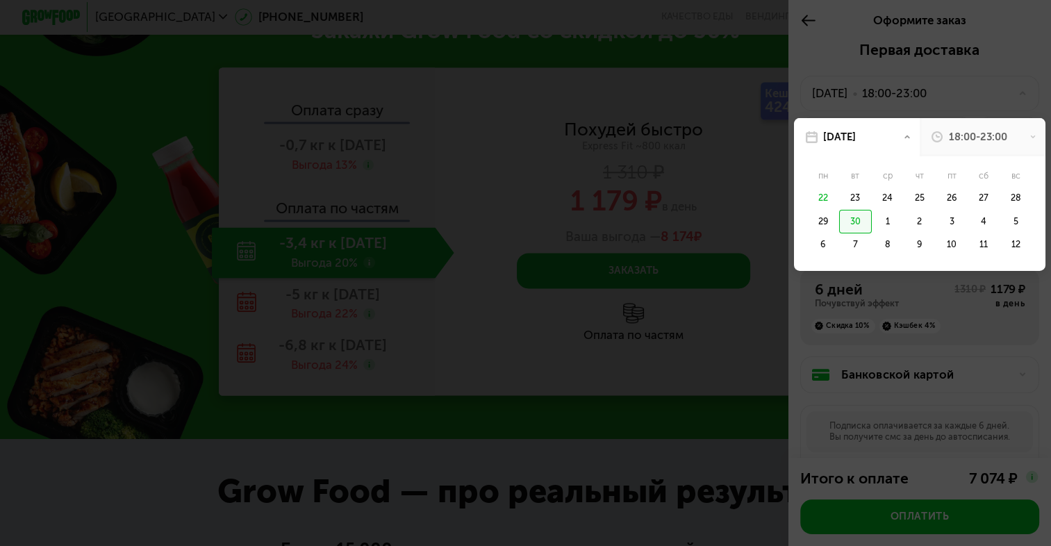
click at [996, 92] on div at bounding box center [525, 273] width 1051 height 546
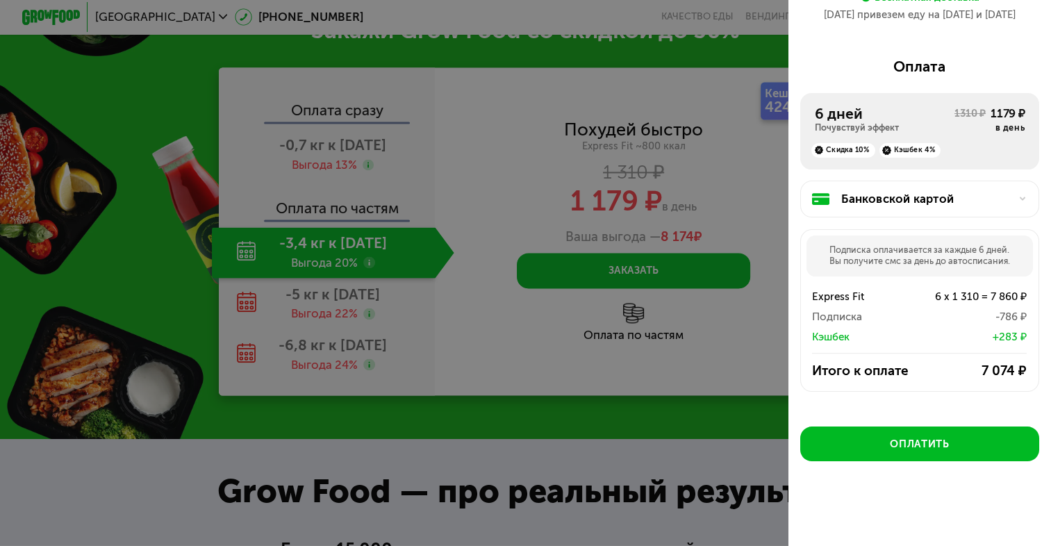
scroll to position [182, 0]
click at [896, 194] on div "Банковской картой" at bounding box center [925, 198] width 168 height 17
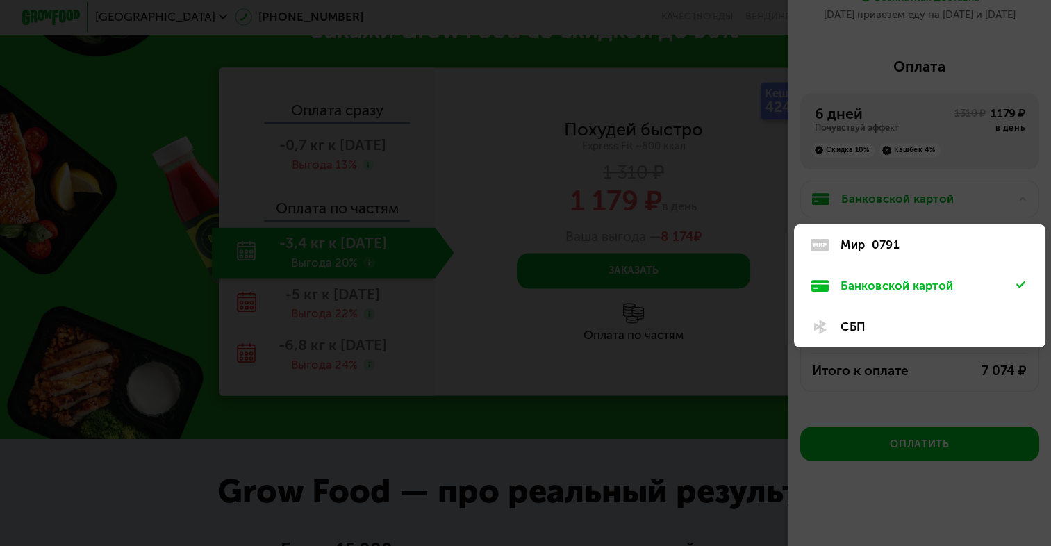
click at [896, 194] on div at bounding box center [525, 273] width 1051 height 546
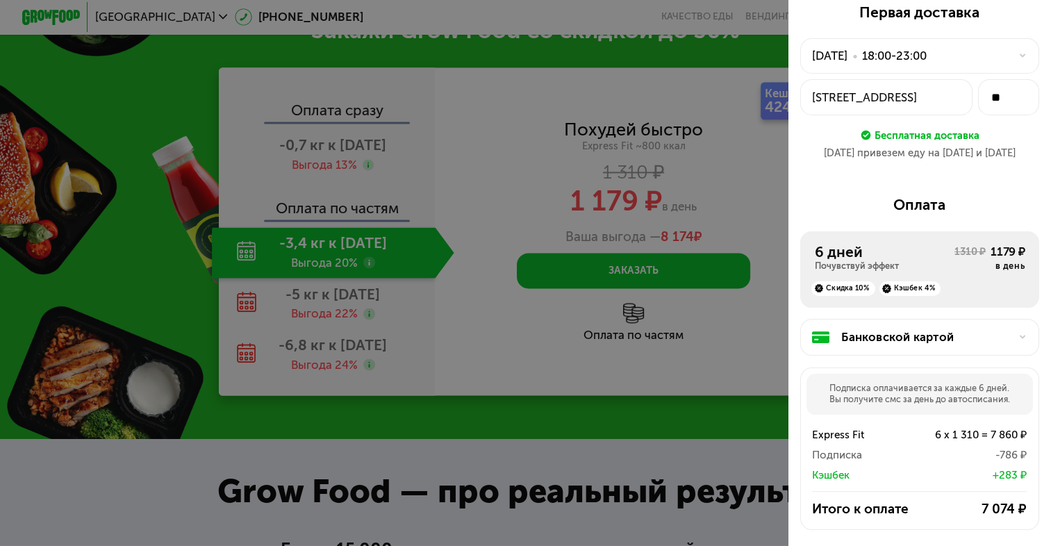
scroll to position [0, 0]
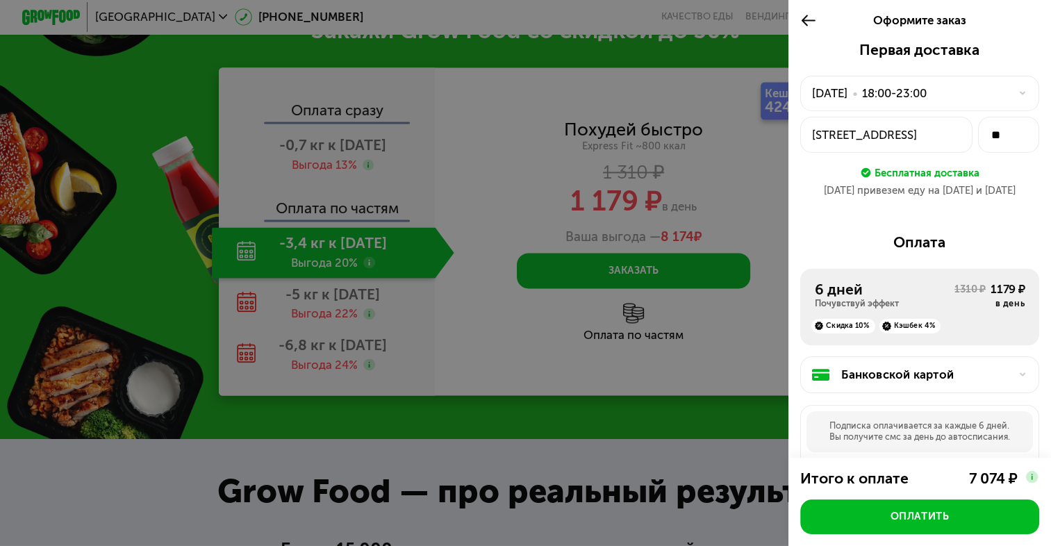
click at [705, 371] on div at bounding box center [525, 273] width 1051 height 546
